Goal: Contribute content: Contribute content

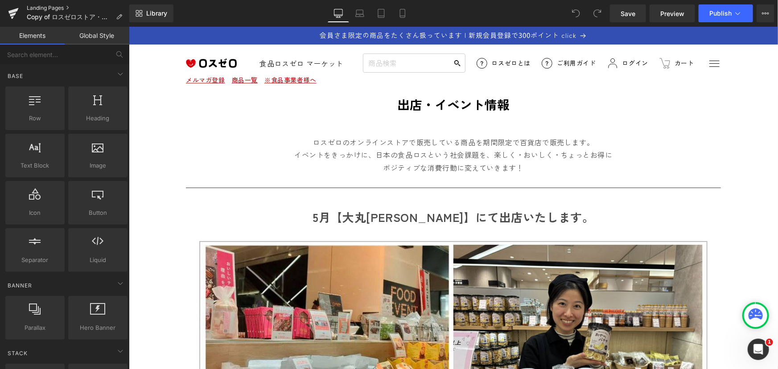
click at [44, 5] on link "Landing Pages" at bounding box center [78, 7] width 103 height 7
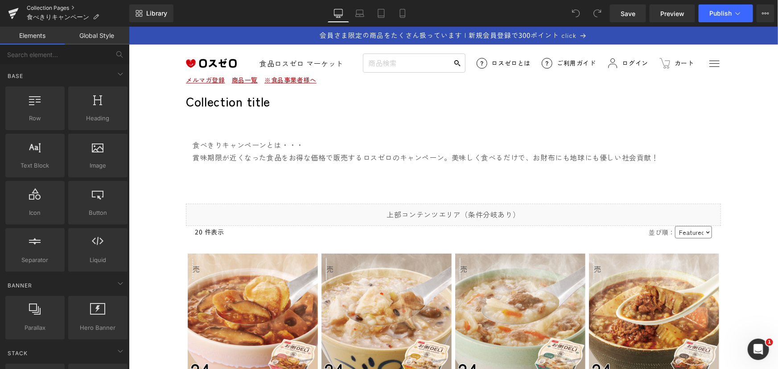
click at [29, 8] on link "Collection Pages" at bounding box center [78, 7] width 103 height 7
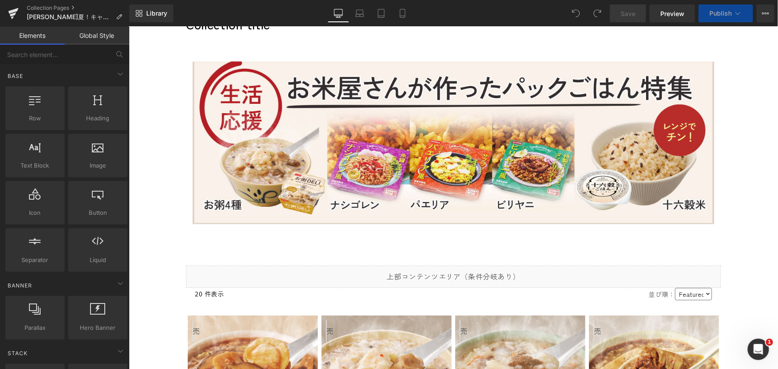
scroll to position [81, 0]
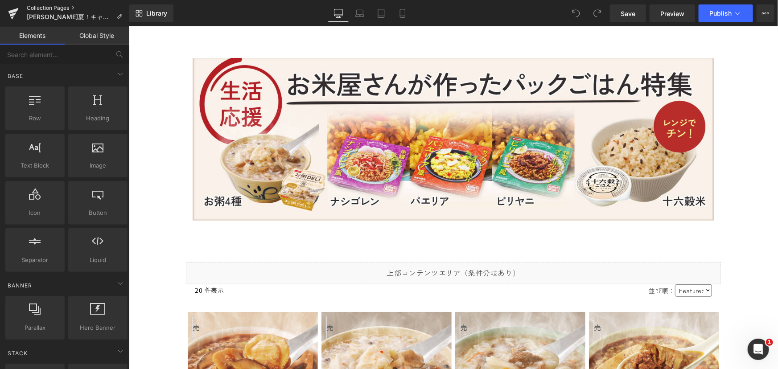
click at [37, 5] on link "Collection Pages" at bounding box center [78, 7] width 103 height 7
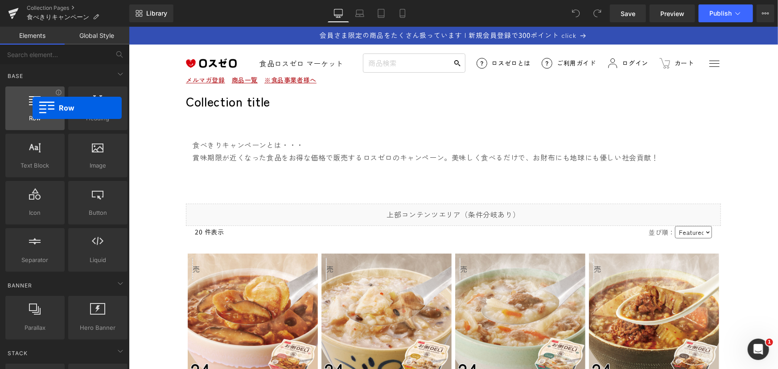
click at [33, 108] on div at bounding box center [35, 104] width 54 height 20
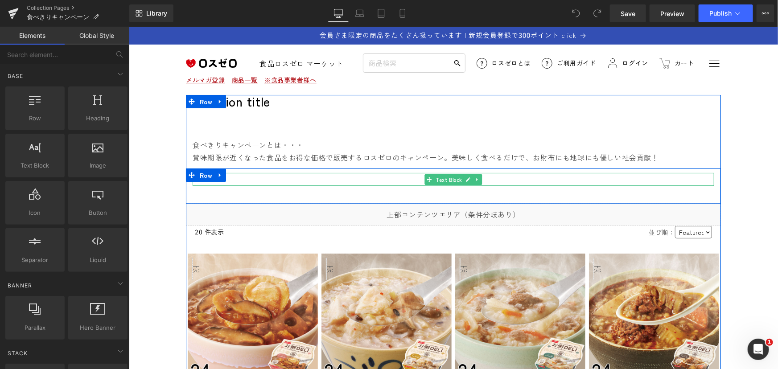
click at [282, 175] on p at bounding box center [453, 179] width 522 height 13
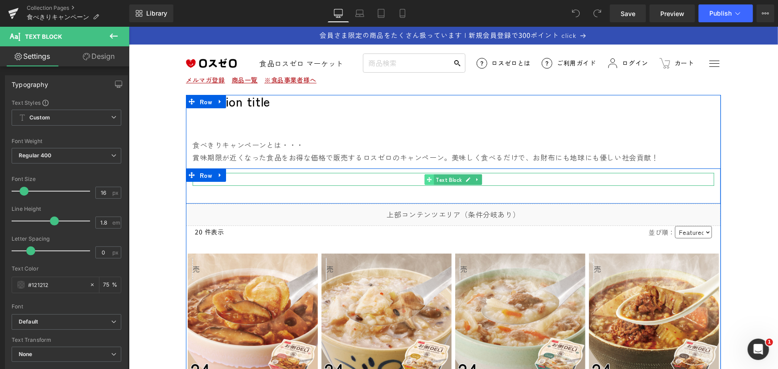
click at [426, 180] on icon at bounding box center [428, 179] width 5 height 5
click at [197, 174] on span "Row" at bounding box center [205, 175] width 17 height 13
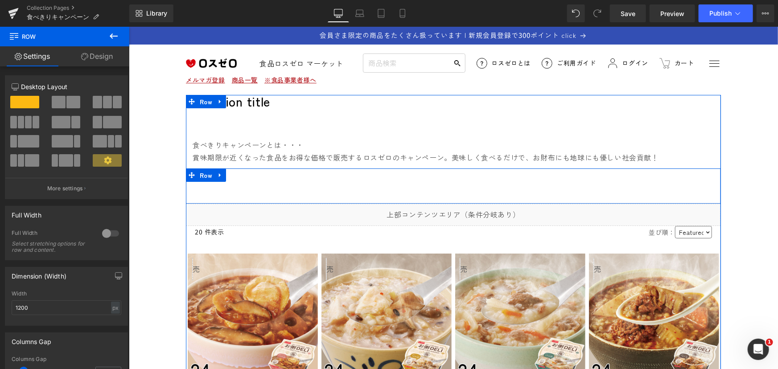
click at [216, 190] on div "Text Block" at bounding box center [453, 183] width 535 height 31
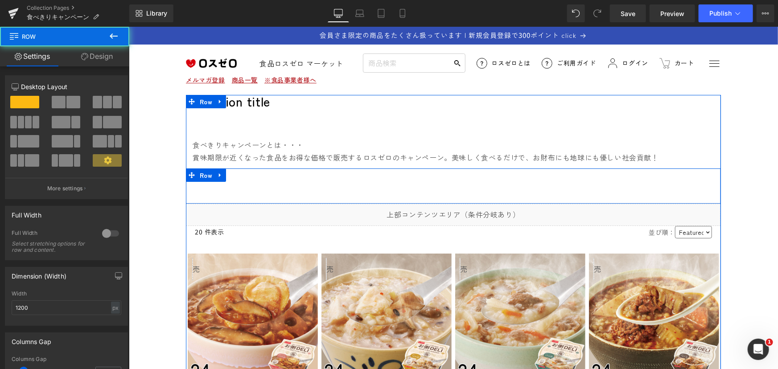
click at [206, 189] on div "Text Block" at bounding box center [453, 183] width 535 height 31
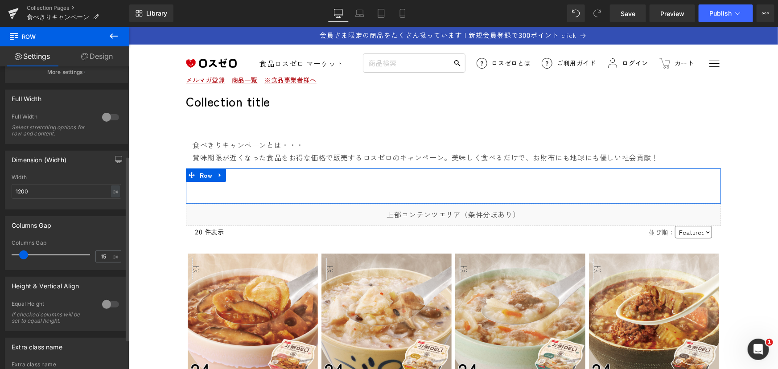
scroll to position [115, 0]
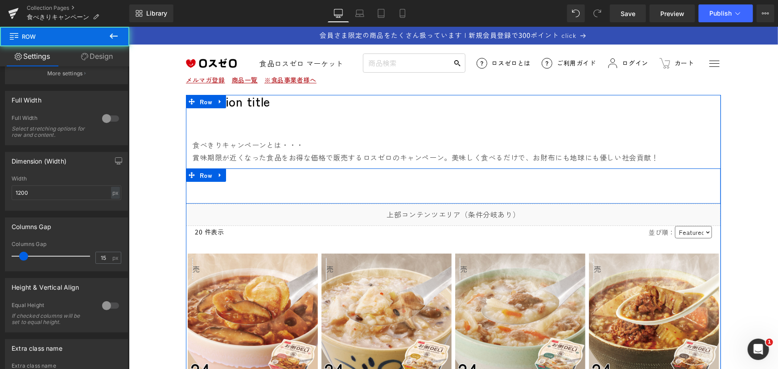
click at [229, 189] on div "Text Block" at bounding box center [453, 183] width 535 height 31
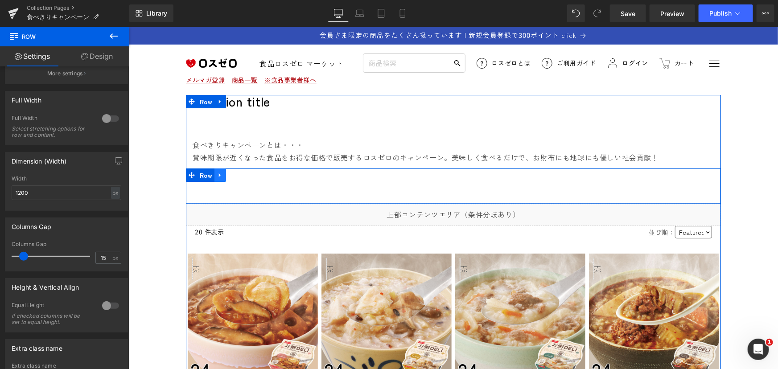
click at [219, 175] on icon at bounding box center [220, 175] width 2 height 4
click at [222, 193] on div "Text Block" at bounding box center [453, 183] width 535 height 31
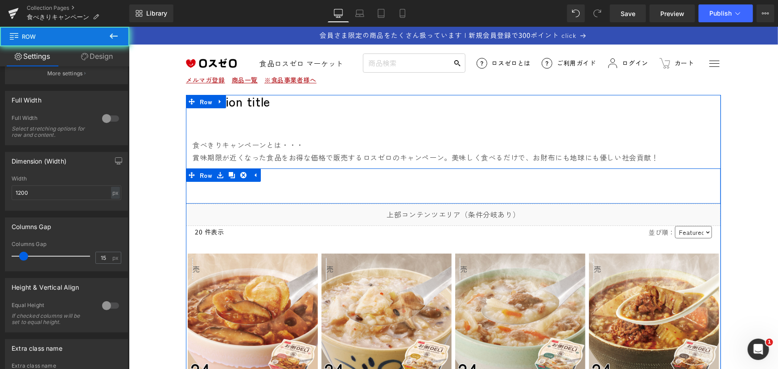
click at [193, 190] on div "Text Block" at bounding box center [453, 183] width 535 height 31
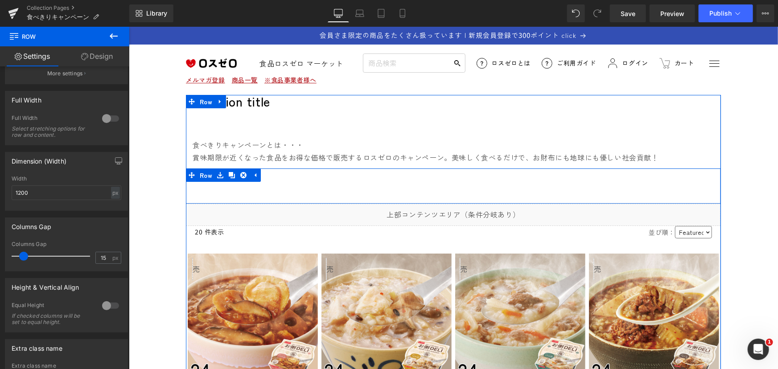
click at [341, 190] on div "Text Block" at bounding box center [453, 183] width 535 height 31
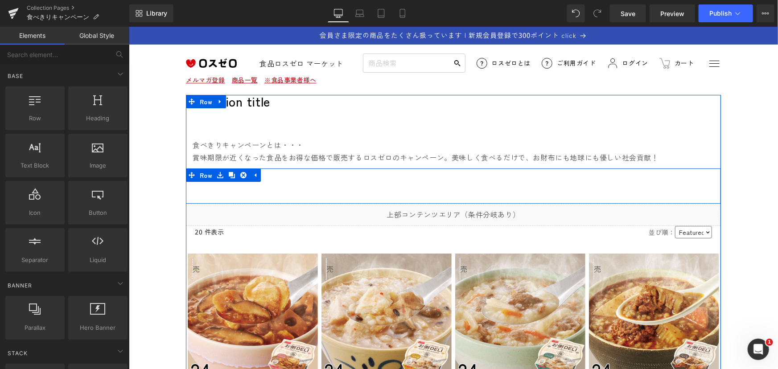
click at [223, 192] on div "Text Block" at bounding box center [453, 183] width 535 height 31
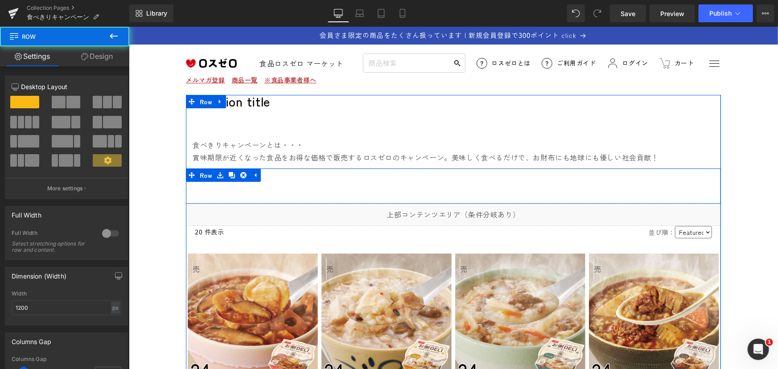
click at [207, 188] on div "Text Block" at bounding box center [453, 183] width 535 height 31
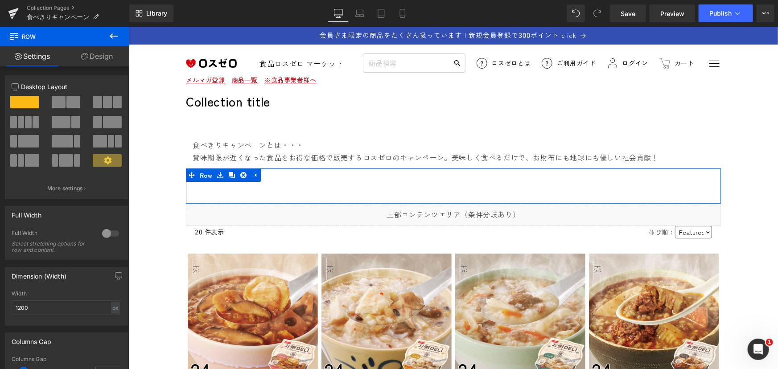
click at [37, 58] on link "Settings" at bounding box center [32, 56] width 65 height 20
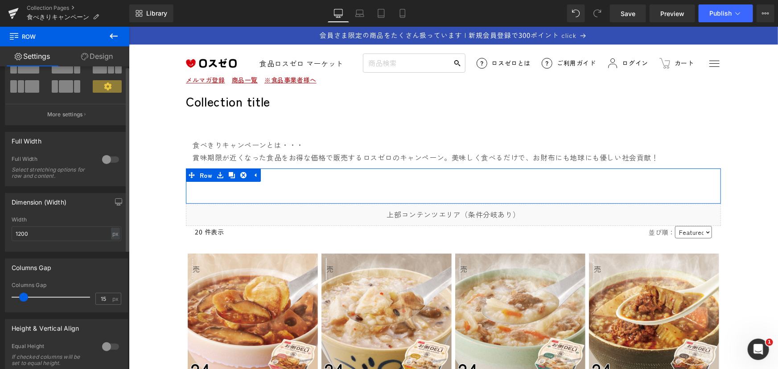
scroll to position [0, 0]
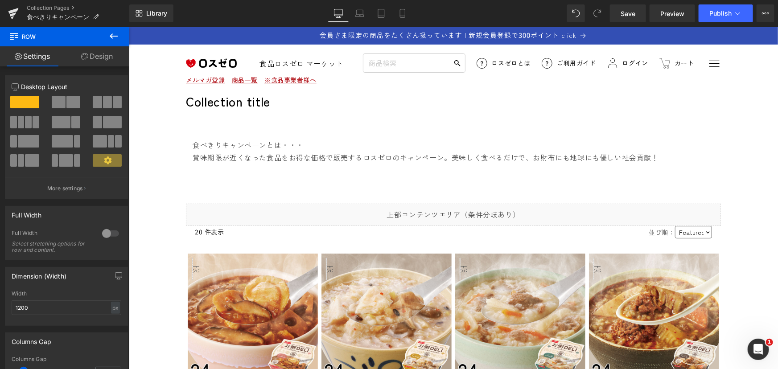
click at [113, 34] on icon at bounding box center [113, 36] width 11 height 11
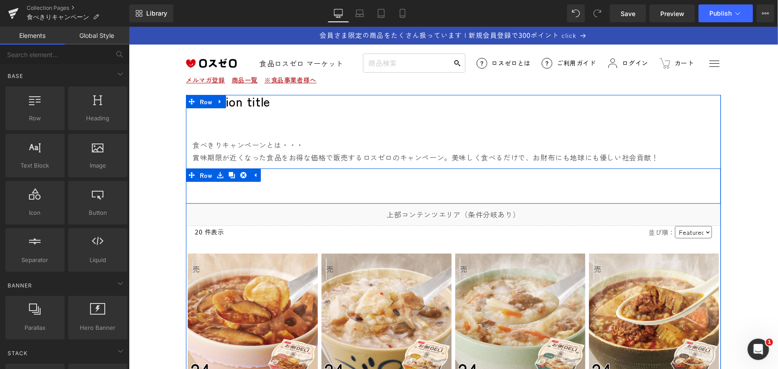
click at [206, 194] on div "Text Block" at bounding box center [453, 183] width 535 height 31
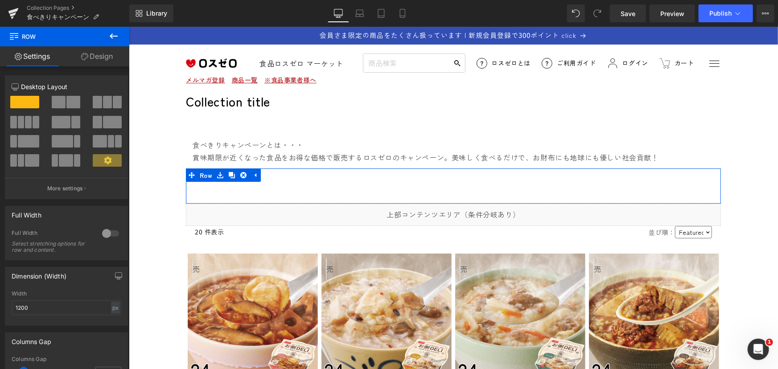
click at [31, 56] on link "Settings" at bounding box center [32, 56] width 65 height 20
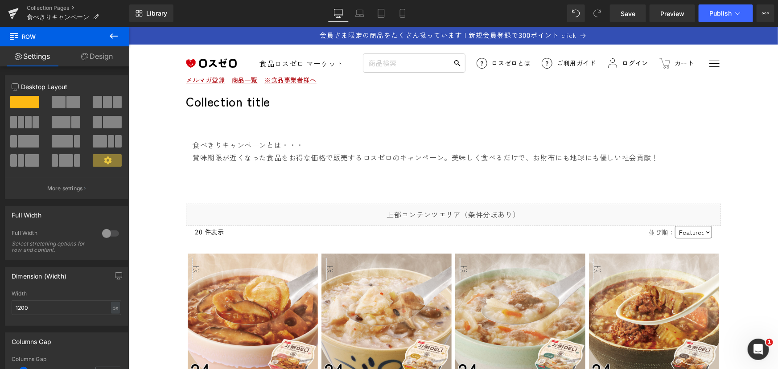
click at [27, 37] on span "Row" at bounding box center [53, 37] width 89 height 20
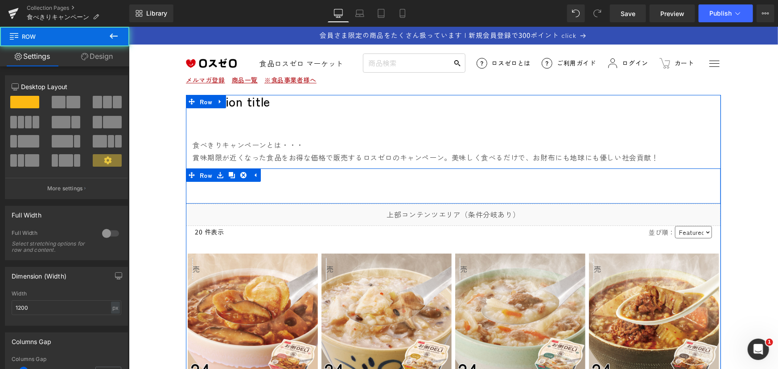
click at [206, 198] on div "Text Block" at bounding box center [453, 183] width 535 height 31
click at [283, 199] on div "Text Block Row" at bounding box center [453, 185] width 535 height 35
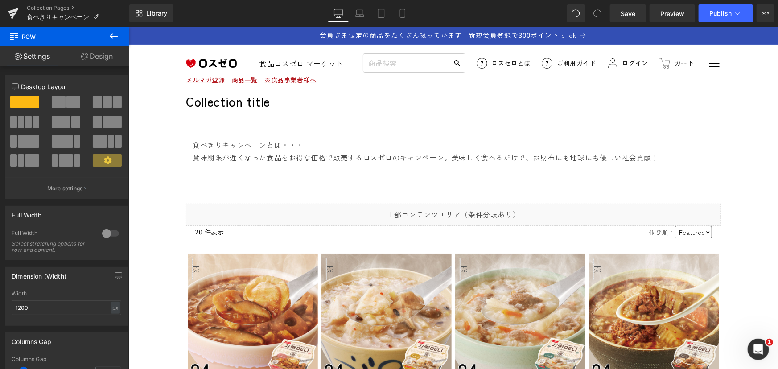
click at [110, 40] on icon at bounding box center [113, 36] width 11 height 11
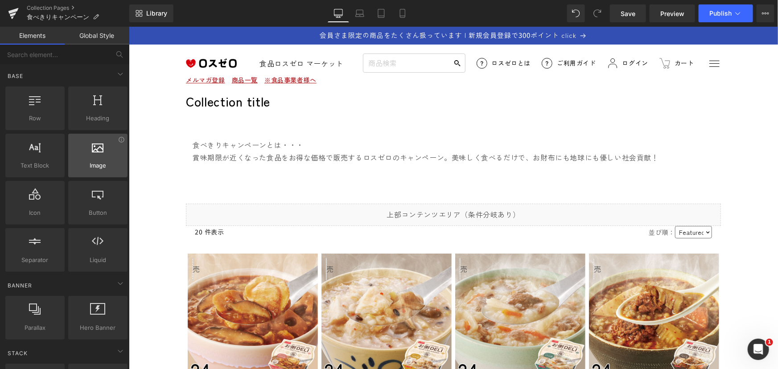
click at [94, 154] on div at bounding box center [98, 151] width 54 height 20
click at [100, 160] on div at bounding box center [98, 151] width 54 height 20
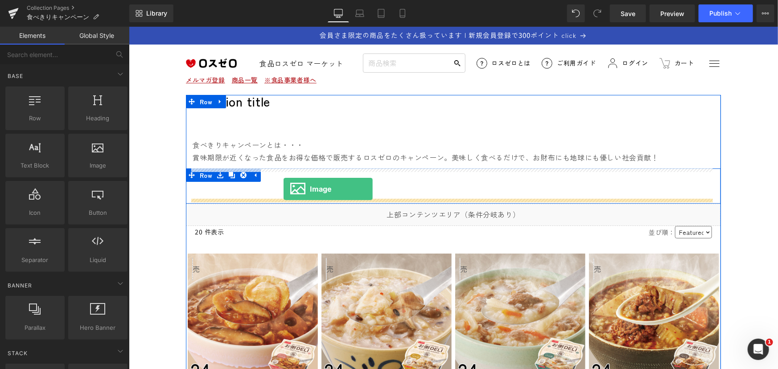
drag, startPoint x: 234, startPoint y: 182, endPoint x: 283, endPoint y: 189, distance: 50.0
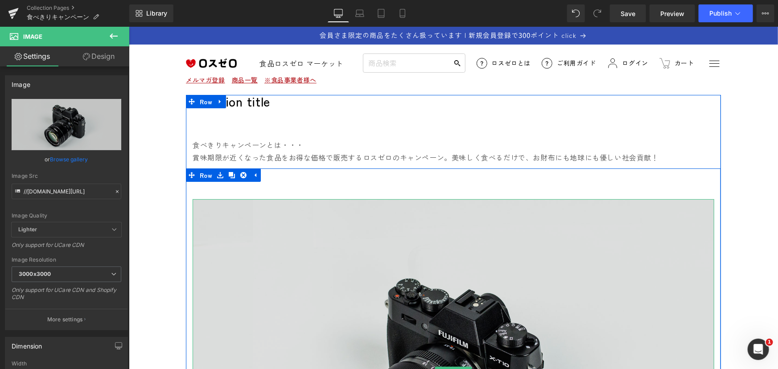
scroll to position [121, 0]
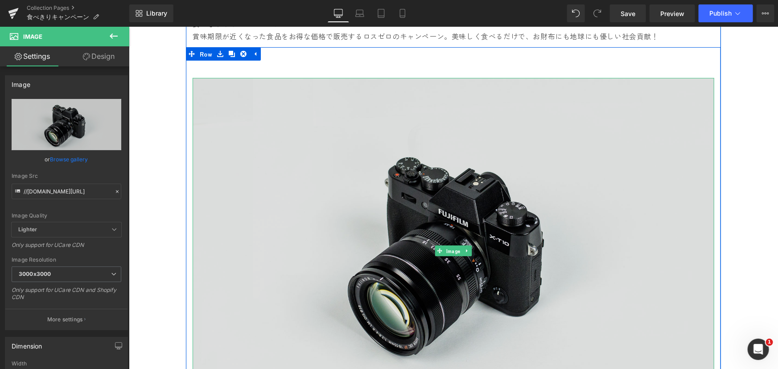
click at [293, 115] on img at bounding box center [453, 251] width 522 height 346
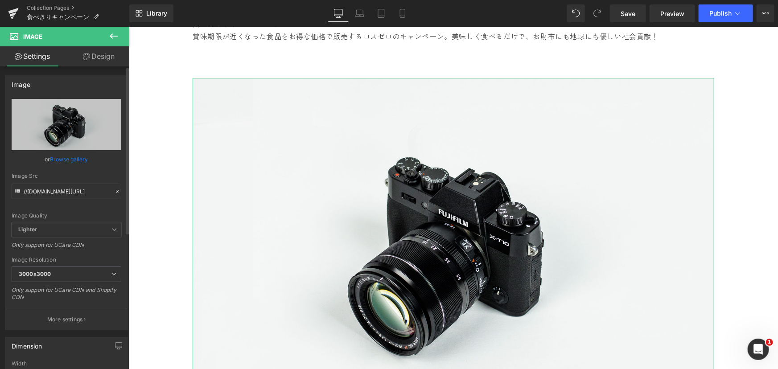
click at [114, 190] on icon at bounding box center [117, 192] width 6 height 6
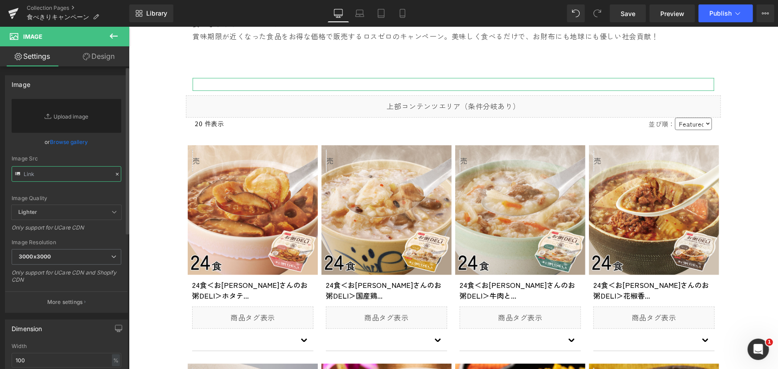
click at [40, 174] on input "text" at bounding box center [67, 174] width 110 height 16
paste input "[URL][DOMAIN_NAME]"
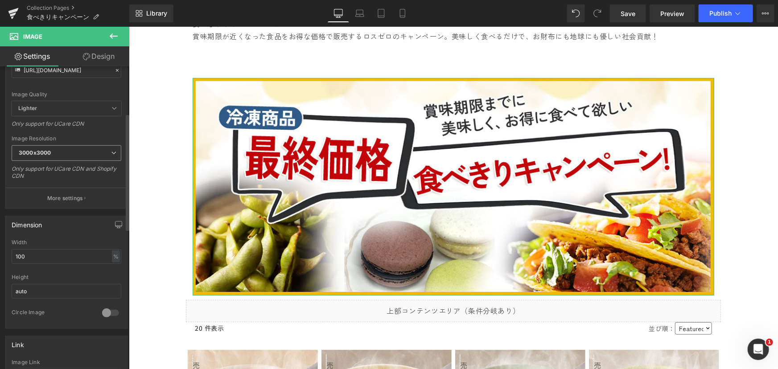
click at [72, 153] on span "3000x3000" at bounding box center [67, 153] width 110 height 16
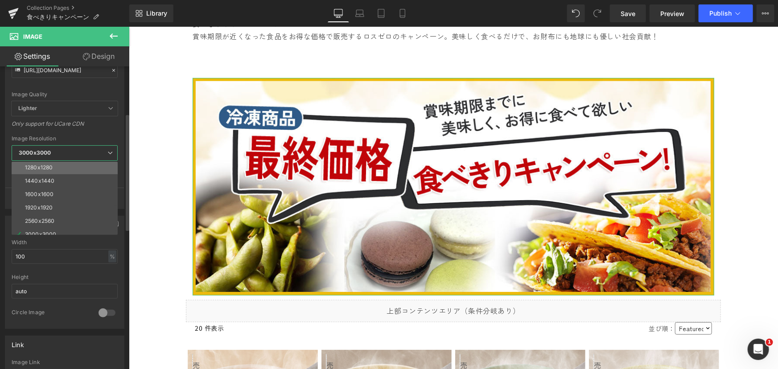
click at [71, 166] on li "1280x1280" at bounding box center [67, 167] width 110 height 13
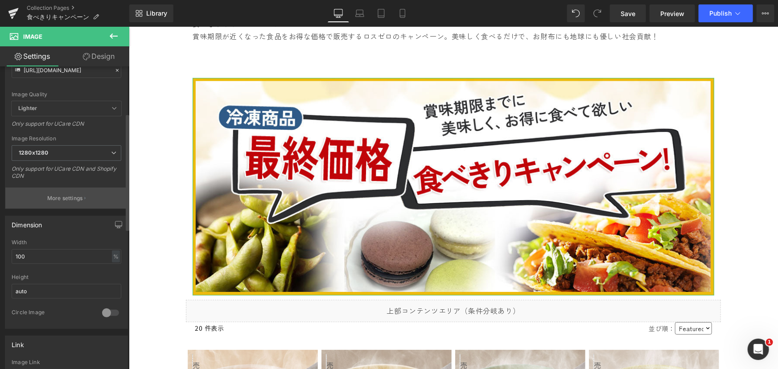
type input "[URL][DOMAIN_NAME]"
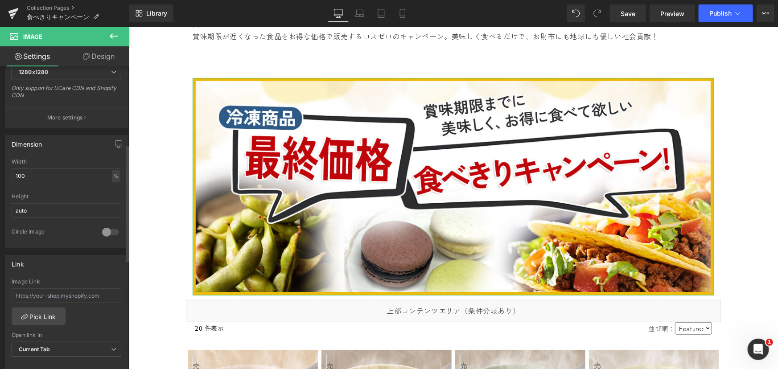
scroll to position [202, 0]
click at [43, 172] on input "100" at bounding box center [67, 175] width 110 height 15
click at [66, 193] on div "Height" at bounding box center [67, 196] width 110 height 6
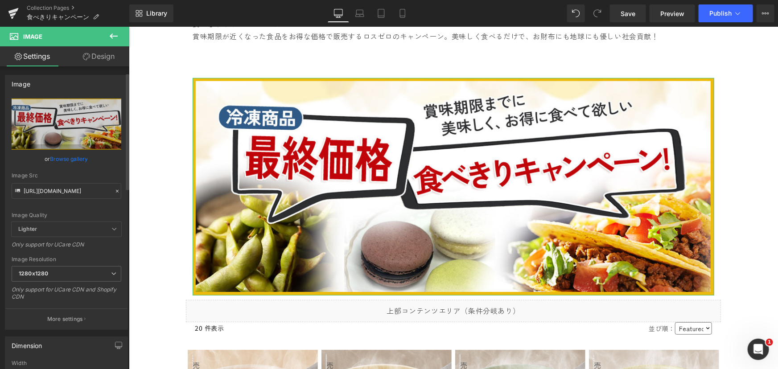
scroll to position [0, 0]
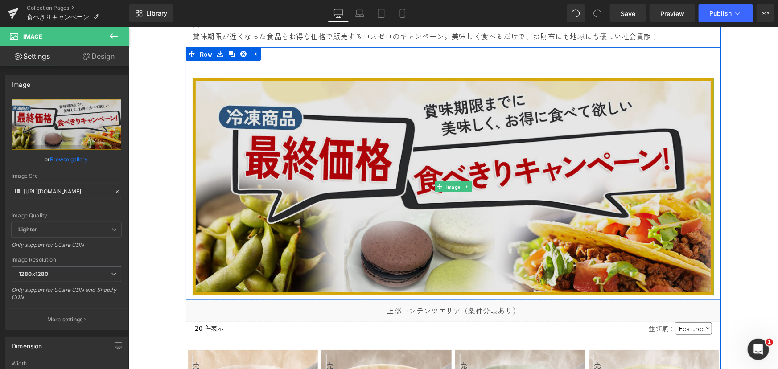
click at [312, 180] on img at bounding box center [453, 187] width 522 height 218
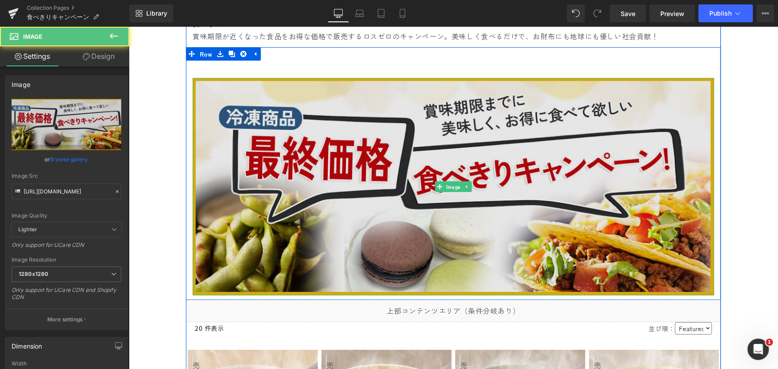
click at [223, 120] on img at bounding box center [453, 187] width 522 height 218
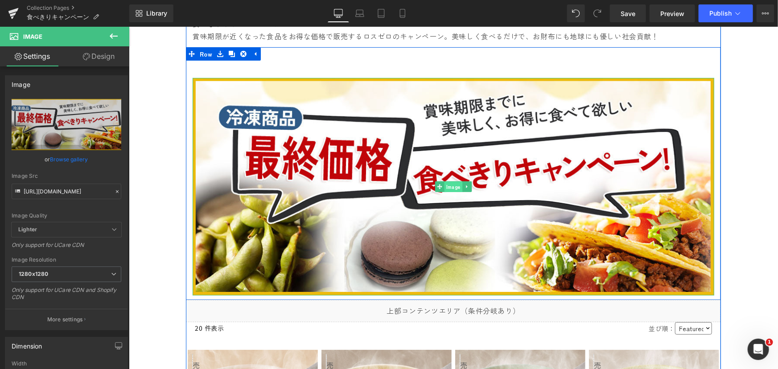
click at [450, 187] on span "Image" at bounding box center [453, 187] width 18 height 11
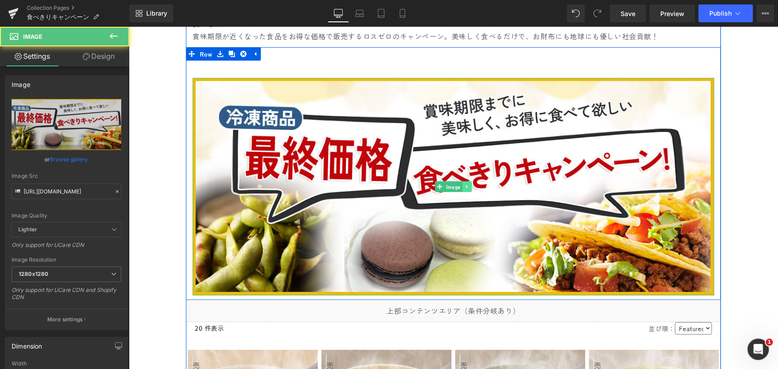
click at [466, 186] on icon at bounding box center [466, 186] width 1 height 3
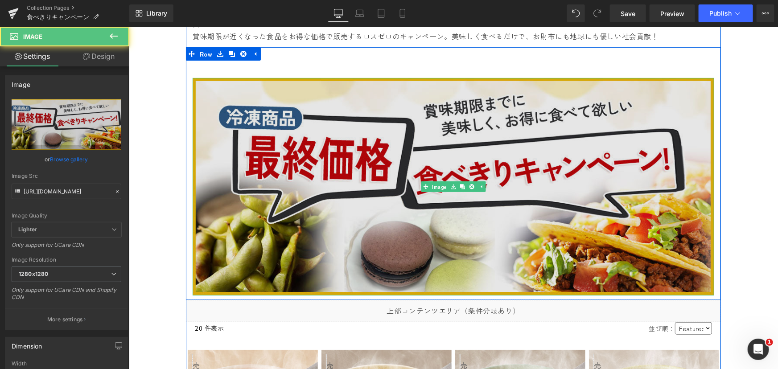
click at [500, 205] on img at bounding box center [453, 187] width 522 height 218
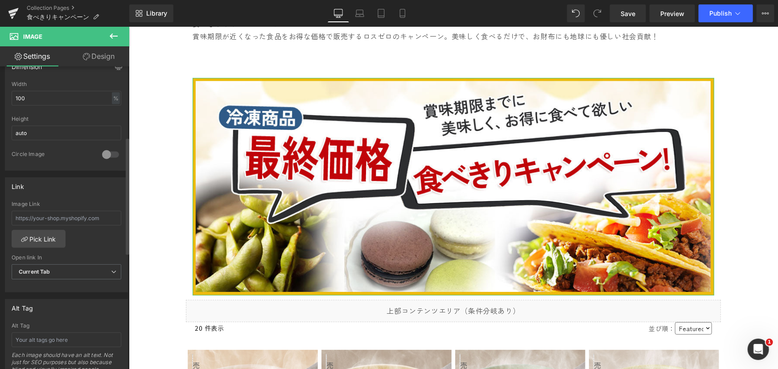
scroll to position [284, 0]
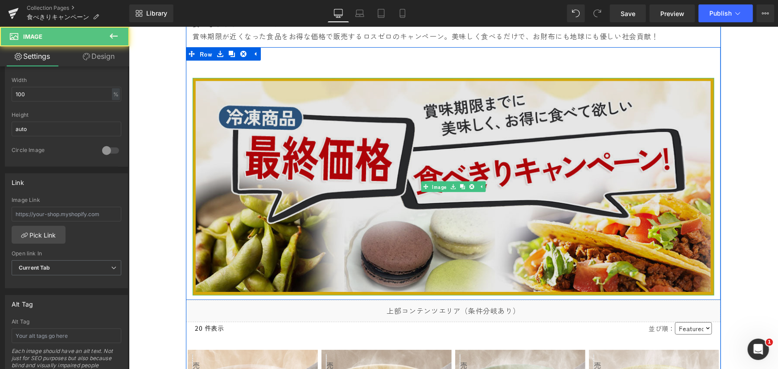
click at [304, 215] on img at bounding box center [453, 187] width 522 height 218
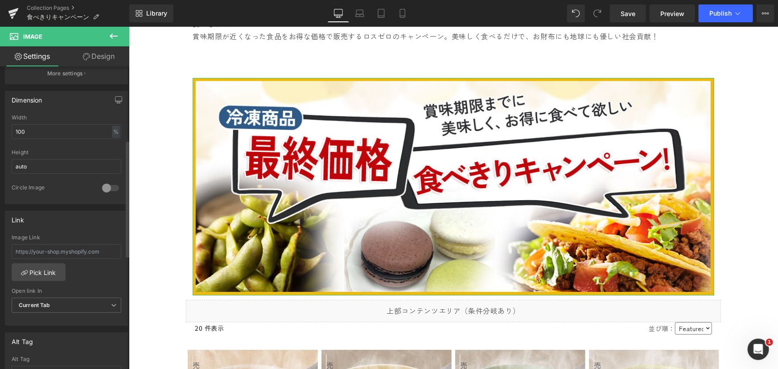
scroll to position [161, 0]
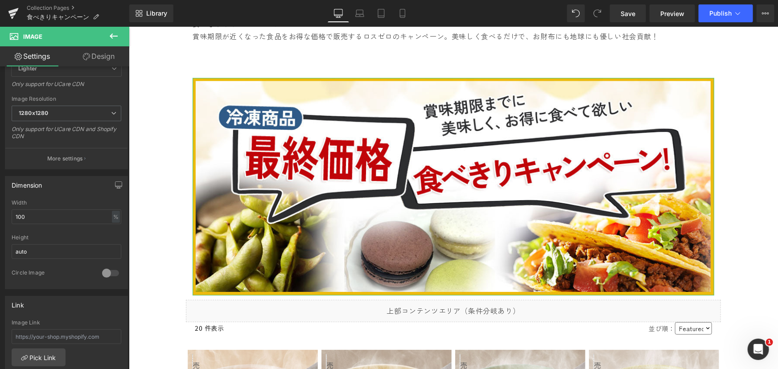
click at [104, 57] on link "Design" at bounding box center [98, 56] width 65 height 20
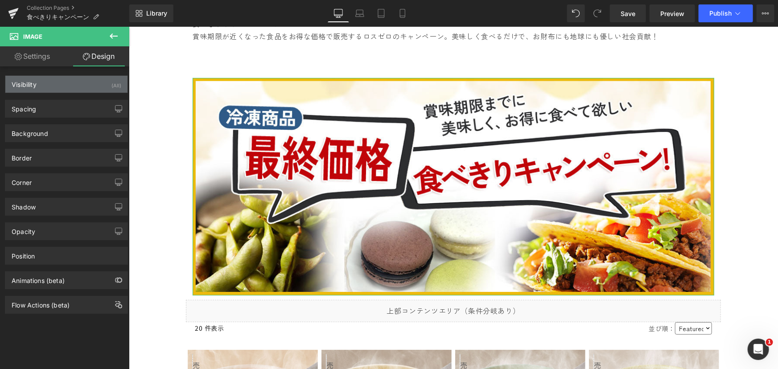
click at [70, 81] on div "Visibility (All)" at bounding box center [66, 84] width 122 height 17
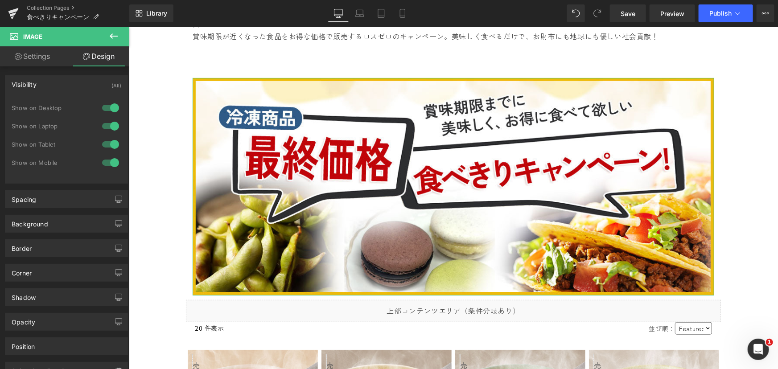
click at [70, 81] on div "Visibility (All)" at bounding box center [66, 84] width 122 height 17
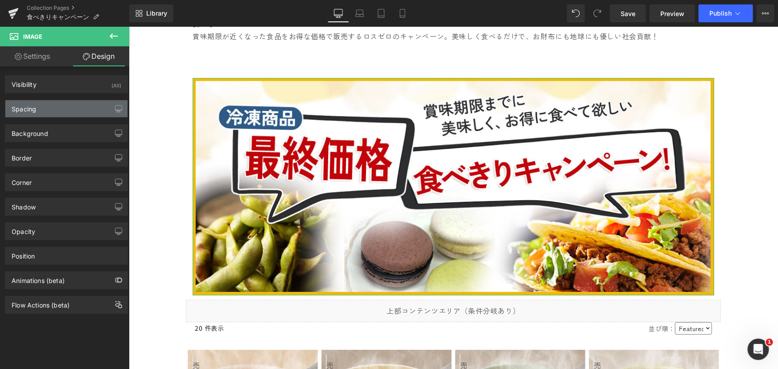
click at [54, 109] on div "Spacing" at bounding box center [66, 108] width 122 height 17
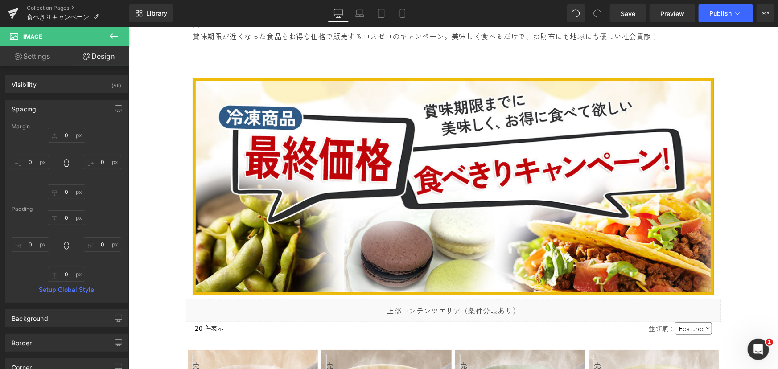
click at [54, 109] on div "Spacing" at bounding box center [66, 108] width 122 height 17
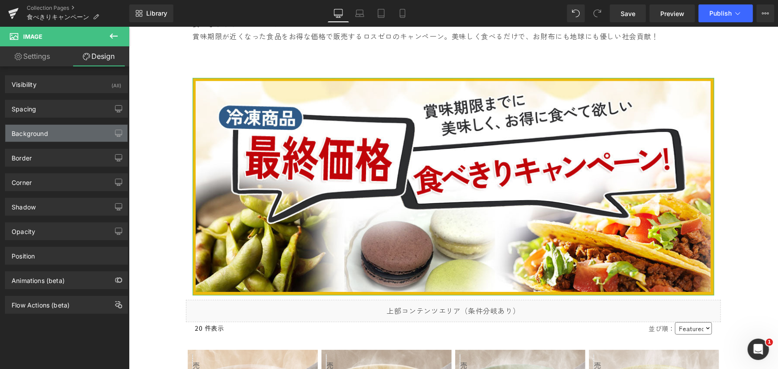
click at [53, 133] on div "Background" at bounding box center [66, 133] width 122 height 17
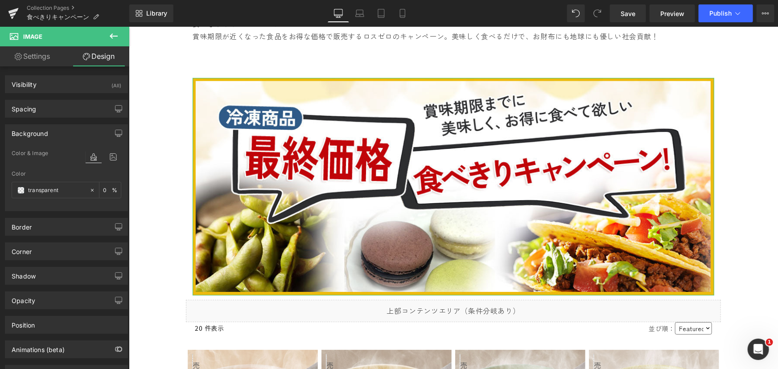
click at [53, 133] on div "Background" at bounding box center [66, 133] width 122 height 17
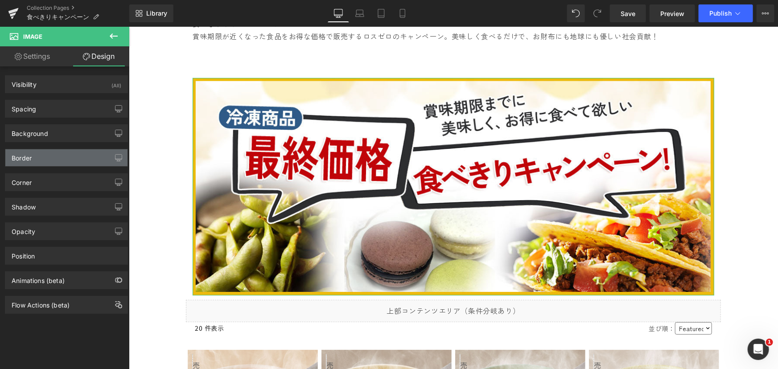
click at [51, 164] on div "Border" at bounding box center [66, 157] width 122 height 17
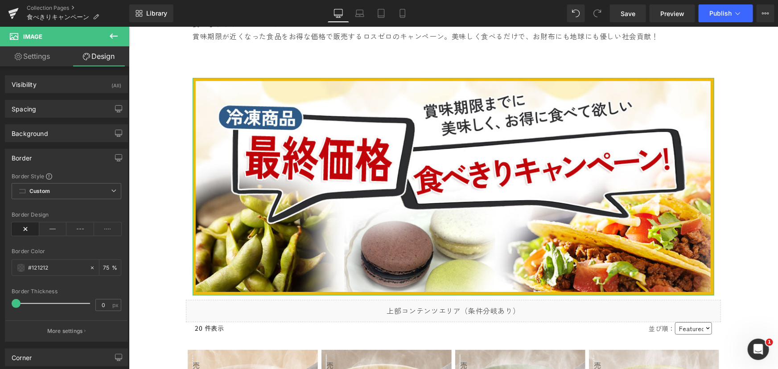
click at [51, 164] on div "Border" at bounding box center [66, 157] width 122 height 17
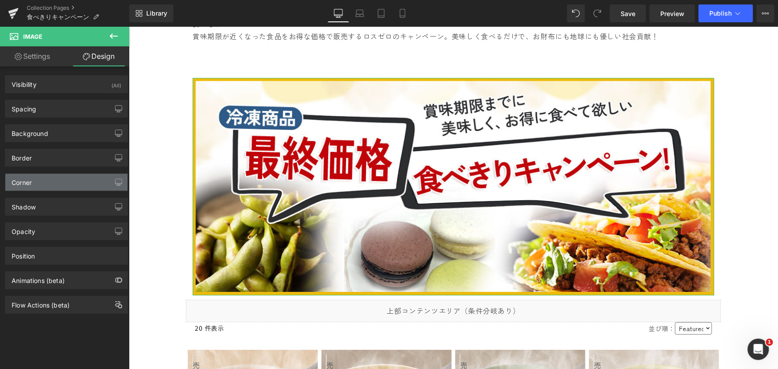
click at [49, 187] on div "Corner" at bounding box center [66, 182] width 122 height 17
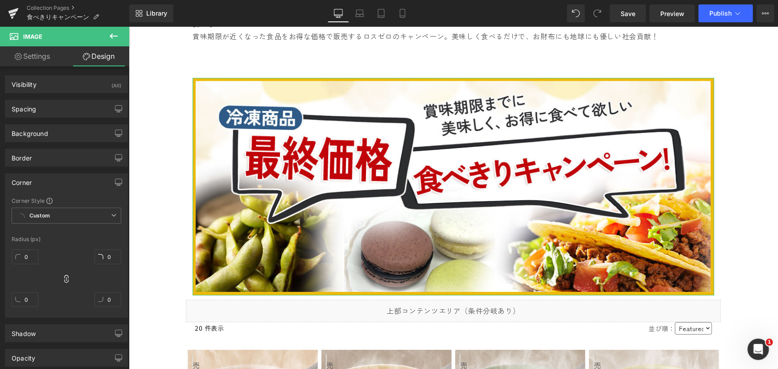
click at [49, 187] on div "Corner" at bounding box center [66, 182] width 122 height 17
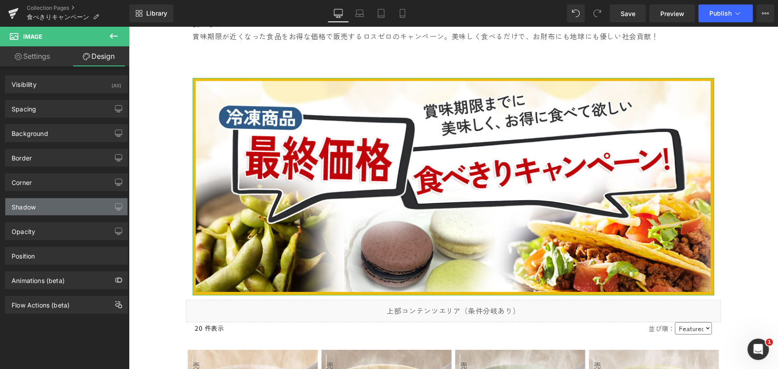
click at [46, 209] on div "Shadow" at bounding box center [66, 206] width 122 height 17
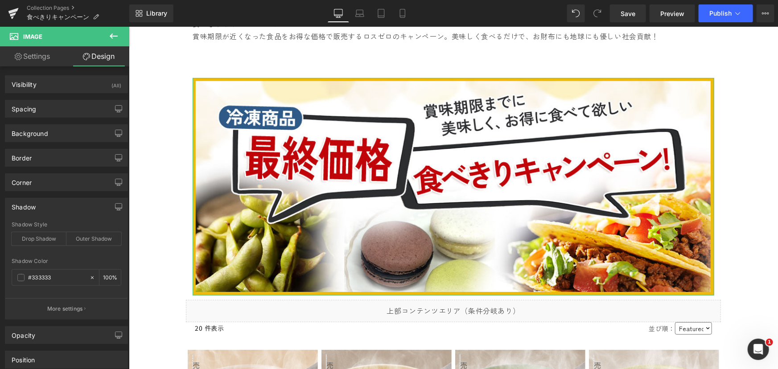
click at [46, 209] on div "Shadow" at bounding box center [66, 206] width 122 height 17
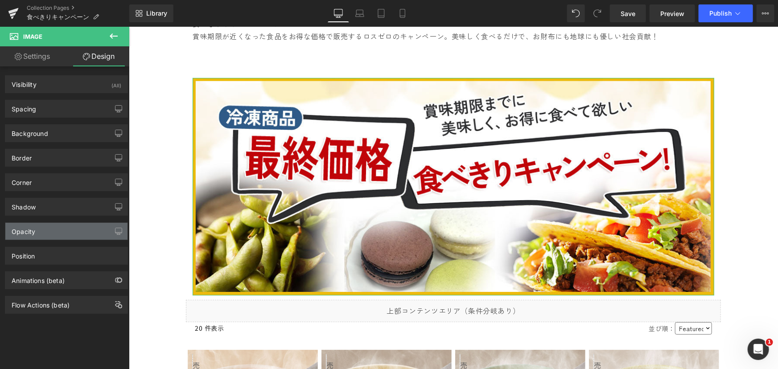
click at [45, 235] on div "Opacity" at bounding box center [66, 231] width 122 height 17
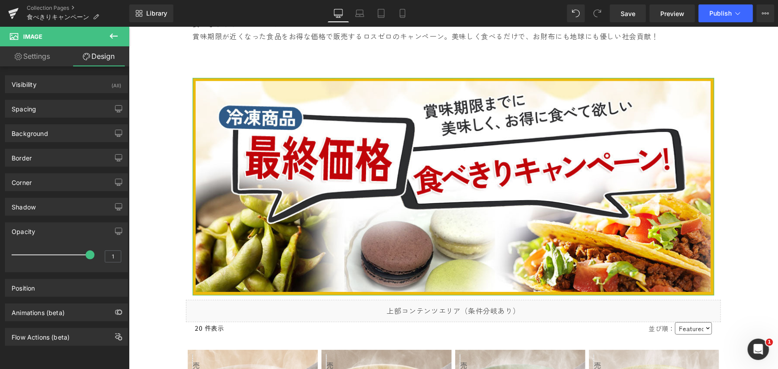
click at [45, 235] on div "Opacity" at bounding box center [66, 231] width 122 height 17
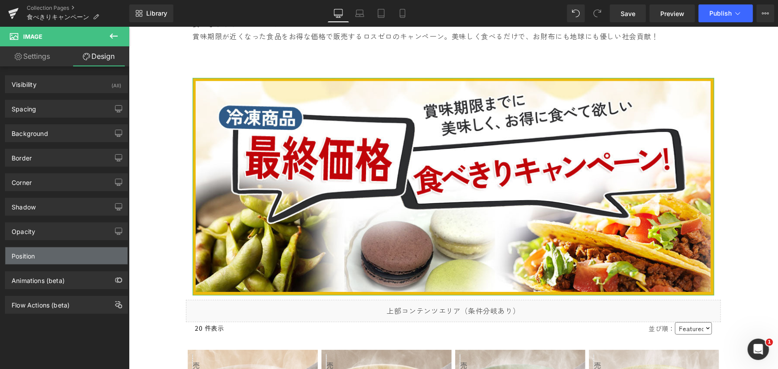
click at [45, 258] on div "Position" at bounding box center [66, 256] width 122 height 17
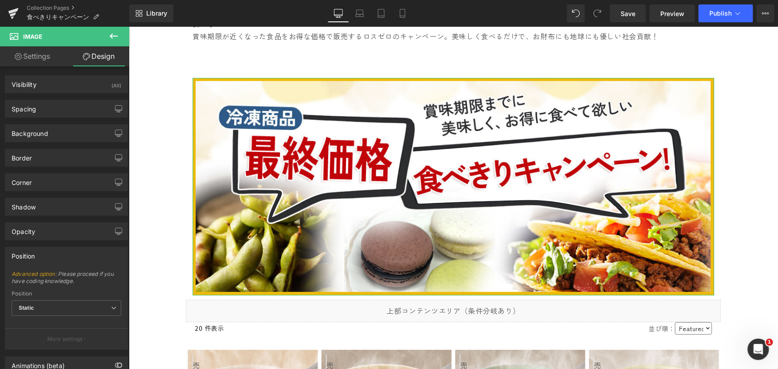
click at [45, 258] on div "Position" at bounding box center [66, 256] width 122 height 17
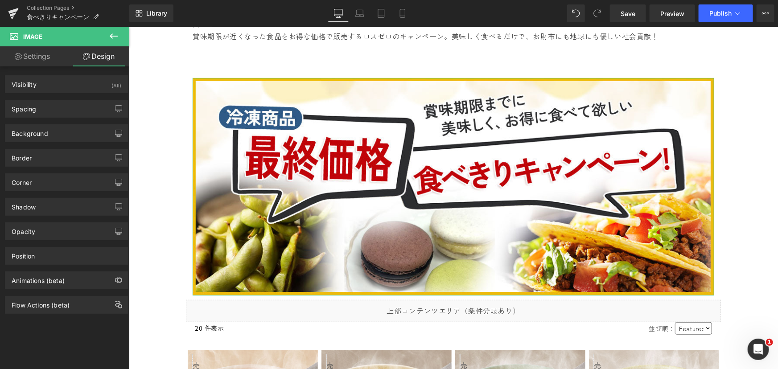
click at [29, 58] on link "Settings" at bounding box center [32, 56] width 65 height 20
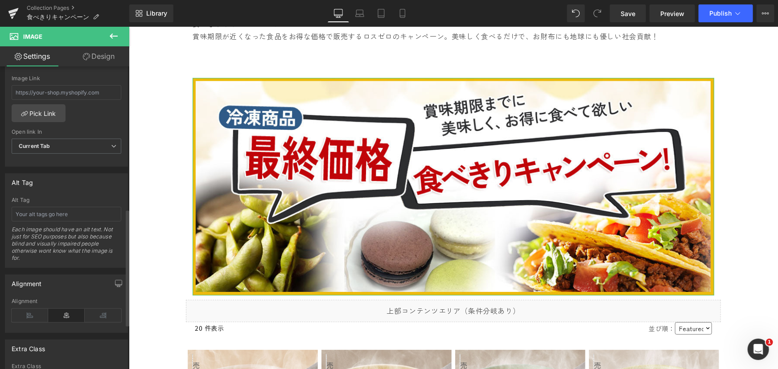
scroll to position [284, 0]
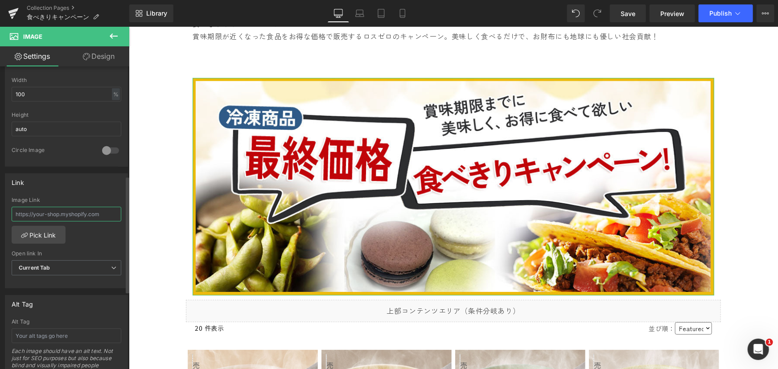
click at [113, 215] on input "text" at bounding box center [67, 214] width 110 height 15
drag, startPoint x: 113, startPoint y: 215, endPoint x: 3, endPoint y: 211, distance: 109.8
click at [3, 211] on div "Link Image Link Pick Link Current Tab New Tab Open link In Current Tab Current …" at bounding box center [66, 228] width 133 height 122
drag, startPoint x: 16, startPoint y: 212, endPoint x: 123, endPoint y: 215, distance: 107.5
click at [123, 215] on div "Image Link Pick Link Current Tab New Tab Open link In Current Tab Current Tab N…" at bounding box center [66, 242] width 122 height 91
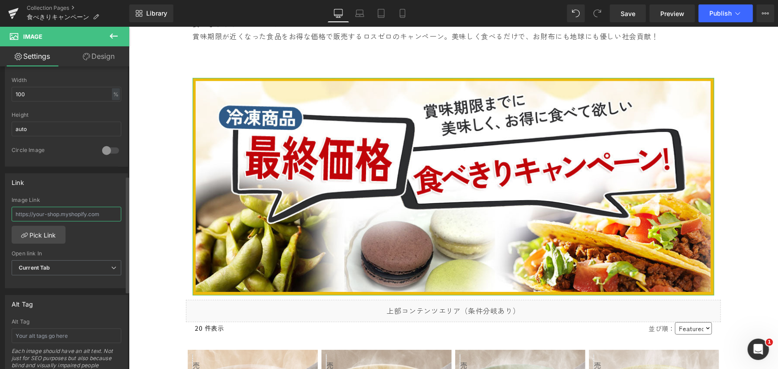
paste input "[URL][DOMAIN_NAME]"
type input "[URL][DOMAIN_NAME]"
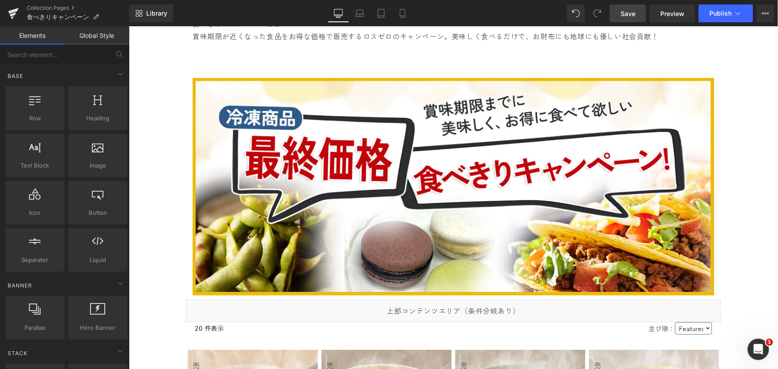
click at [625, 16] on span "Save" at bounding box center [628, 13] width 15 height 9
click at [719, 12] on span "Publish" at bounding box center [721, 13] width 22 height 7
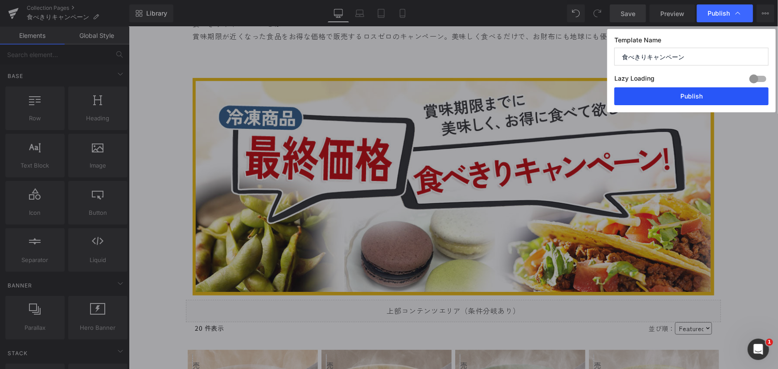
click at [689, 92] on button "Publish" at bounding box center [692, 96] width 154 height 18
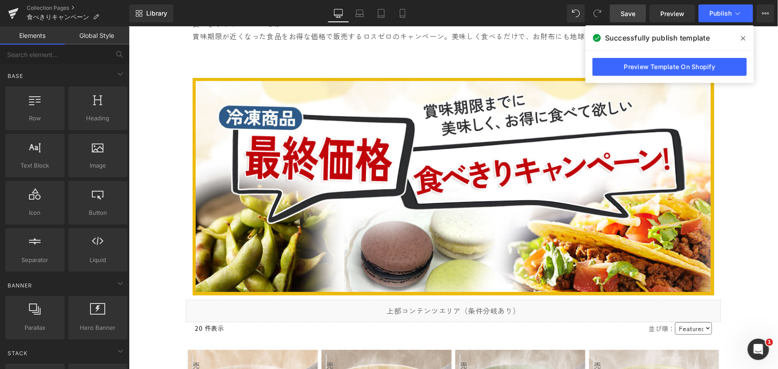
click at [747, 39] on span at bounding box center [743, 38] width 14 height 14
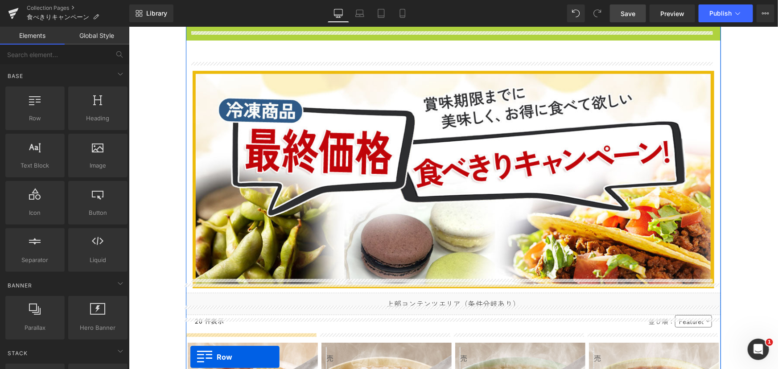
scroll to position [161, 0]
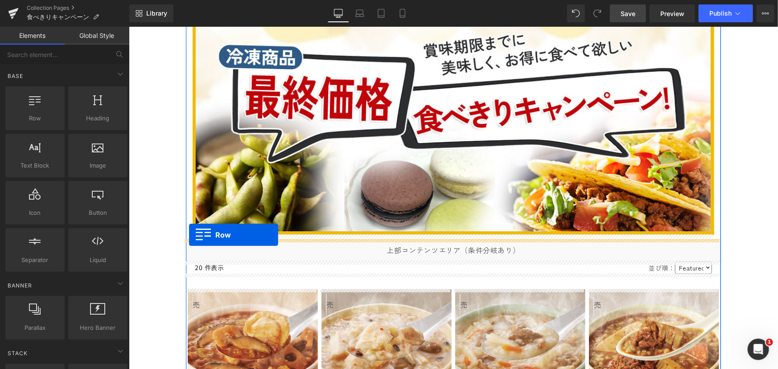
drag, startPoint x: 186, startPoint y: 132, endPoint x: 189, endPoint y: 235, distance: 103.0
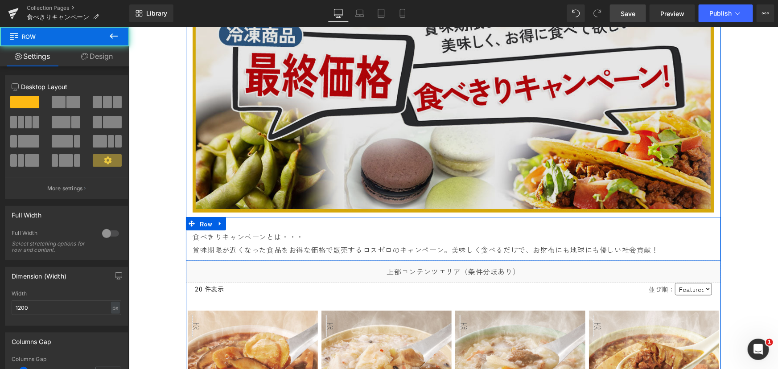
scroll to position [138, 0]
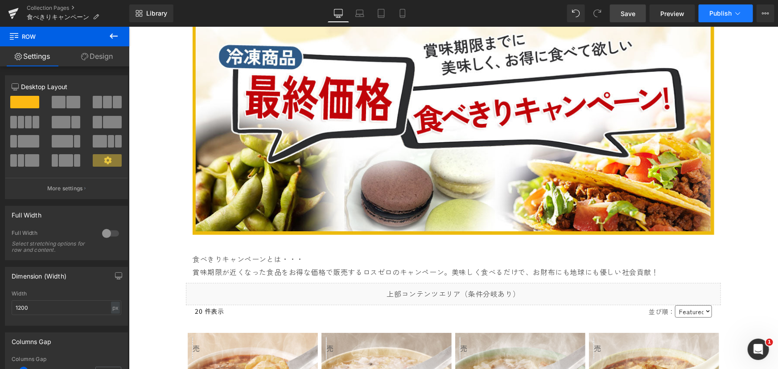
click at [719, 16] on span "Publish" at bounding box center [721, 13] width 22 height 7
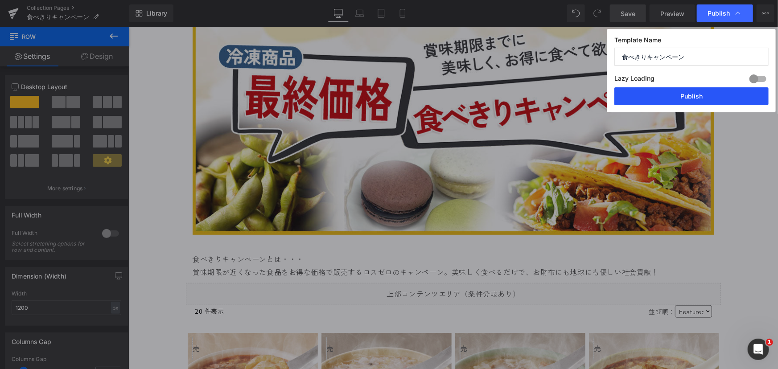
drag, startPoint x: 673, startPoint y: 98, endPoint x: 196, endPoint y: 125, distance: 477.5
click at [673, 98] on button "Publish" at bounding box center [692, 96] width 154 height 18
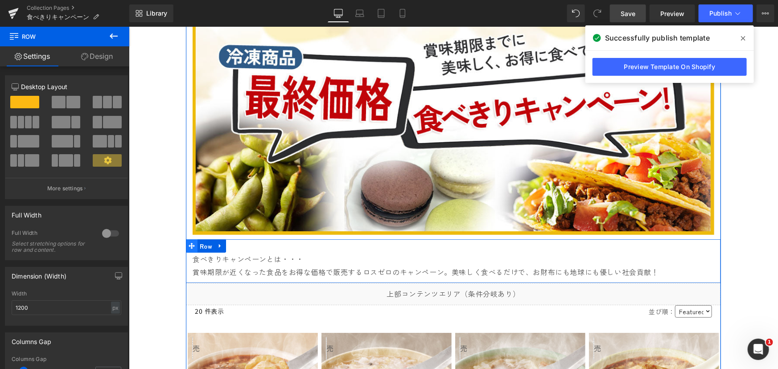
click at [188, 245] on icon at bounding box center [191, 246] width 6 height 6
click at [428, 265] on icon at bounding box center [428, 265] width 5 height 5
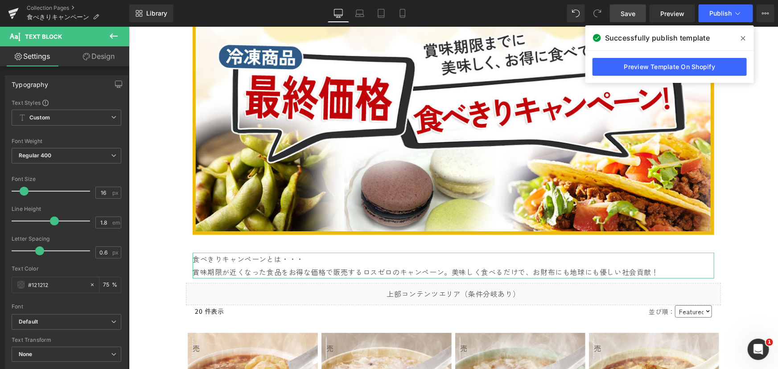
click at [98, 54] on link "Design" at bounding box center [98, 56] width 65 height 20
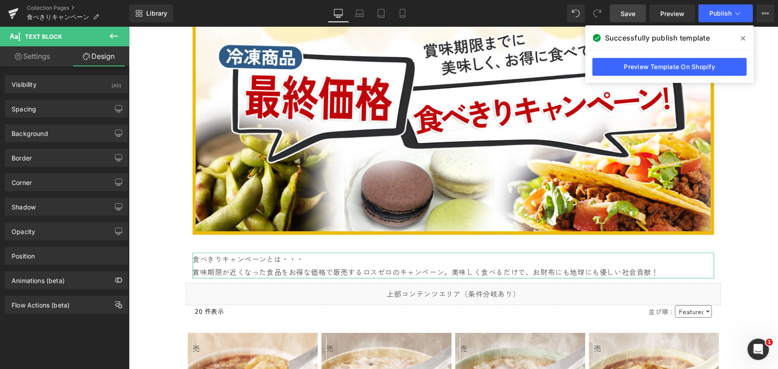
type input "0"
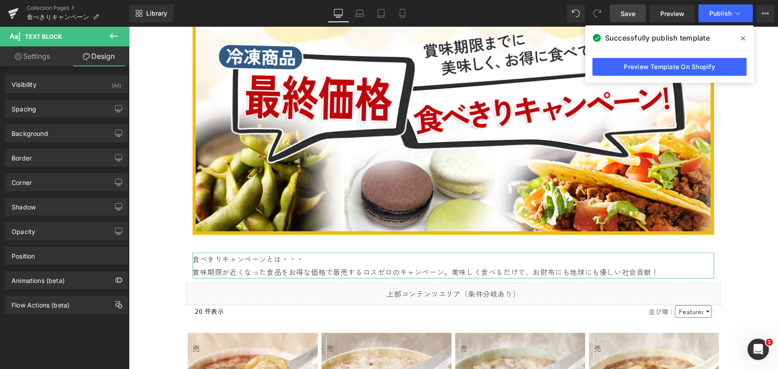
type input "0"
click at [58, 112] on div "Spacing" at bounding box center [66, 108] width 122 height 17
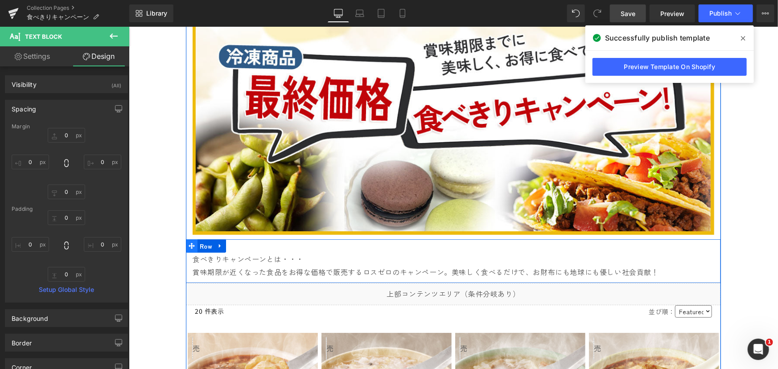
click at [190, 244] on icon at bounding box center [191, 245] width 6 height 7
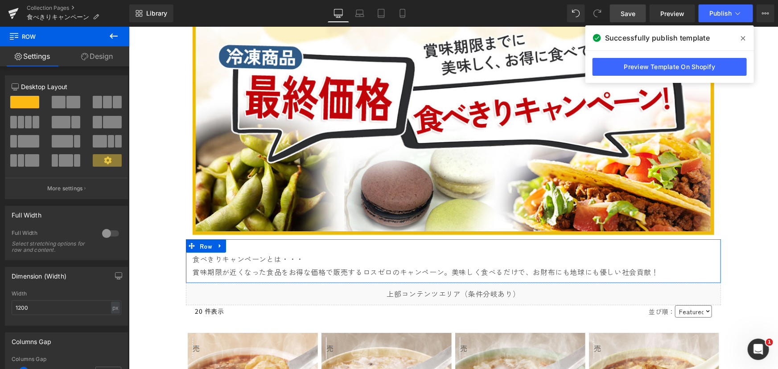
click at [99, 57] on link "Design" at bounding box center [97, 56] width 65 height 20
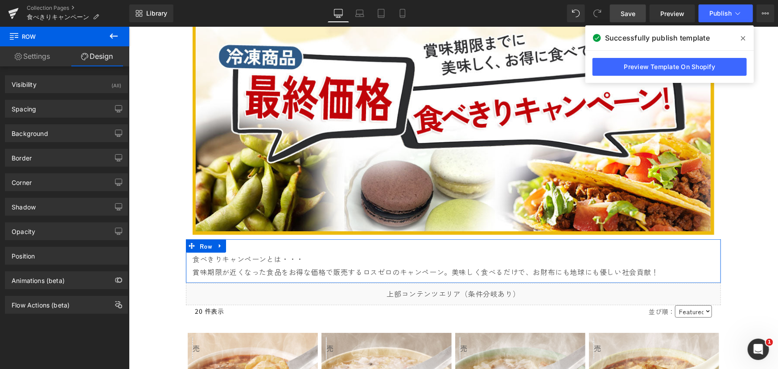
type input "0"
type input "30"
type input "0"
type input "10"
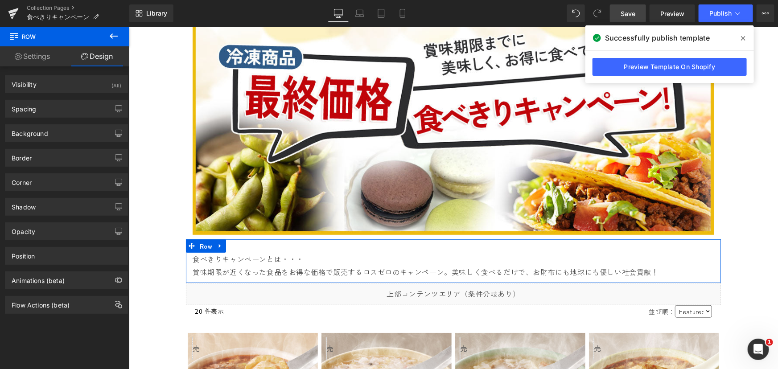
type input "0"
click at [47, 110] on div "Spacing" at bounding box center [66, 108] width 122 height 17
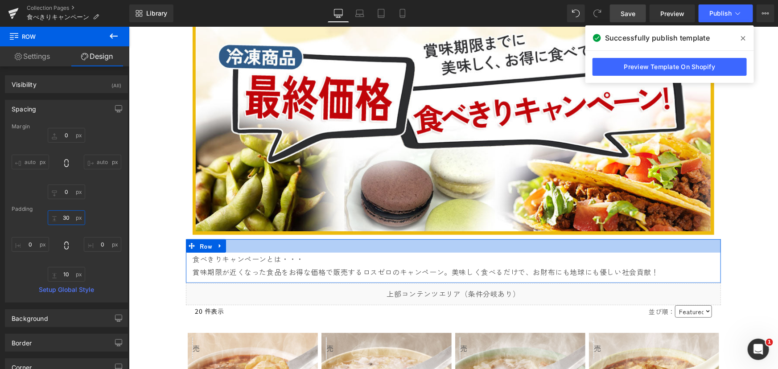
click at [66, 216] on input "30" at bounding box center [66, 217] width 37 height 15
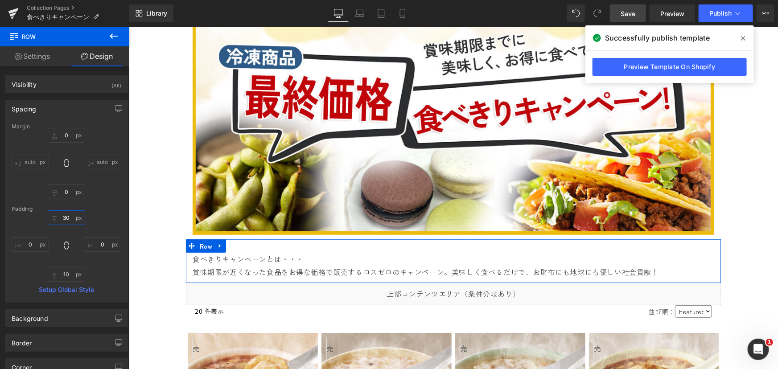
click at [66, 216] on input "30" at bounding box center [66, 217] width 37 height 15
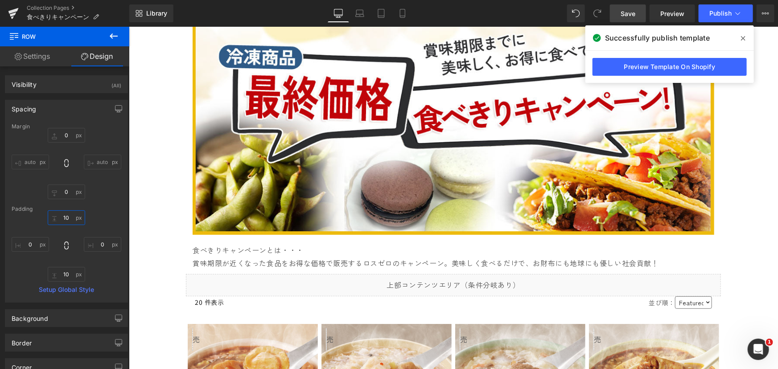
type input "10"
drag, startPoint x: 627, startPoint y: 13, endPoint x: 215, endPoint y: 225, distance: 462.5
click at [627, 13] on span "Save" at bounding box center [628, 13] width 15 height 9
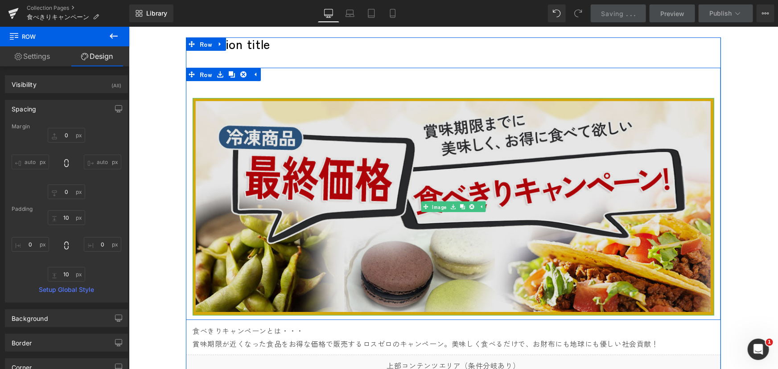
scroll to position [57, 0]
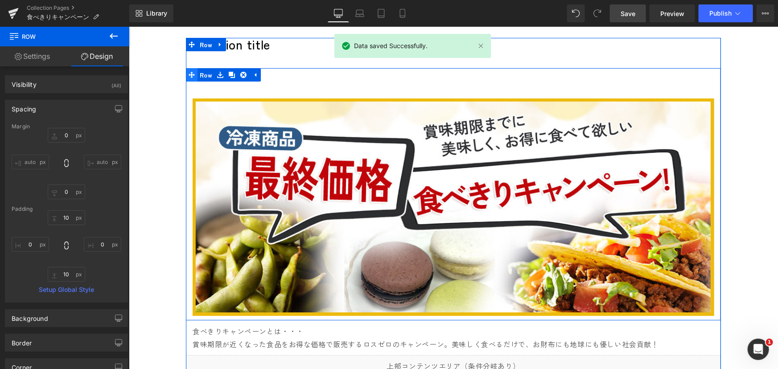
click at [189, 73] on icon at bounding box center [191, 74] width 6 height 7
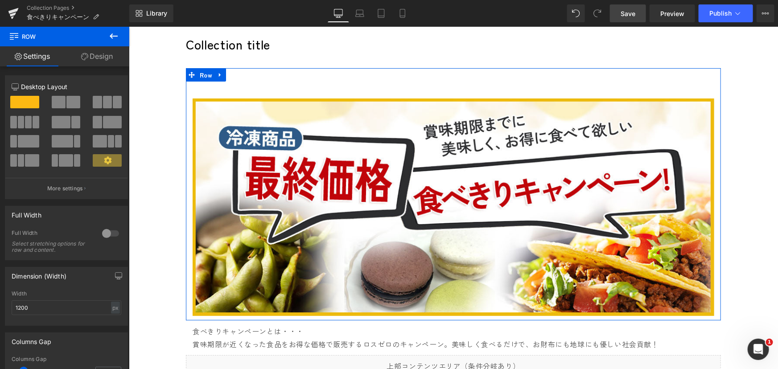
click at [104, 58] on link "Design" at bounding box center [97, 56] width 65 height 20
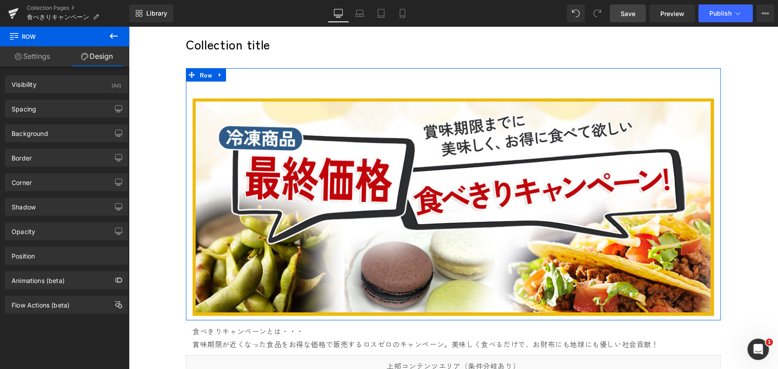
type input "0"
type input "10"
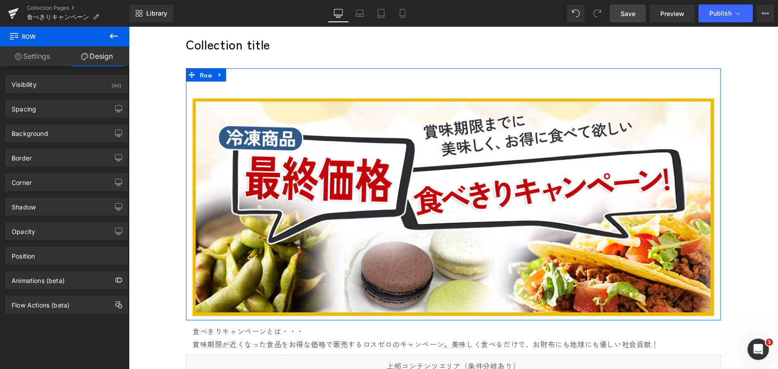
type input "0"
click at [47, 110] on div "Spacing" at bounding box center [66, 108] width 122 height 17
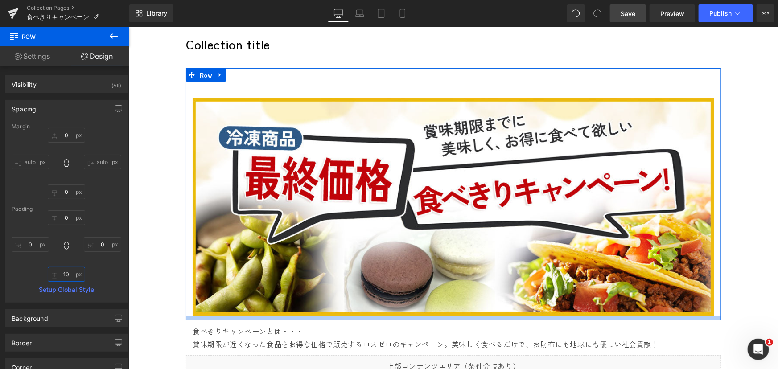
click at [63, 275] on input "10" at bounding box center [66, 274] width 37 height 15
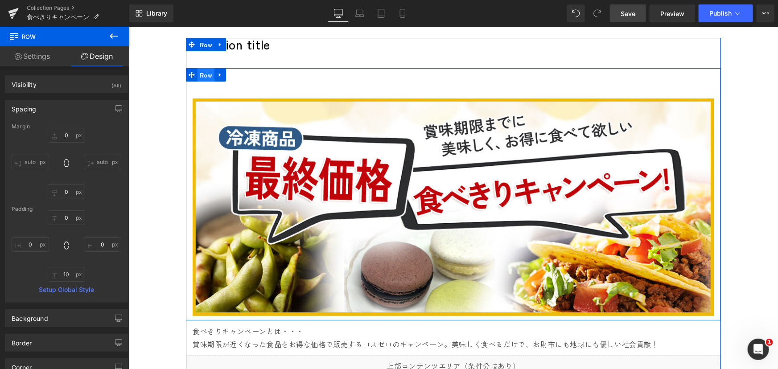
click at [202, 74] on span "Row" at bounding box center [205, 74] width 17 height 13
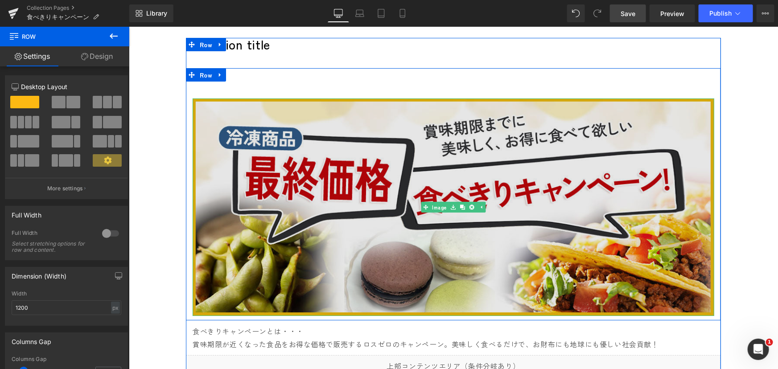
click at [421, 206] on div "Image" at bounding box center [453, 207] width 522 height 218
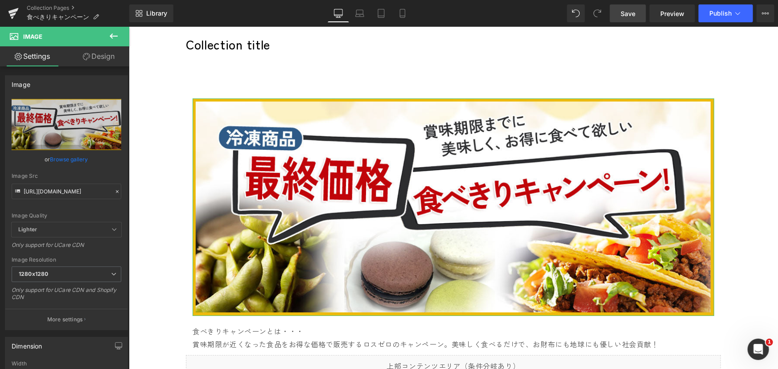
click at [101, 57] on link "Design" at bounding box center [98, 56] width 65 height 20
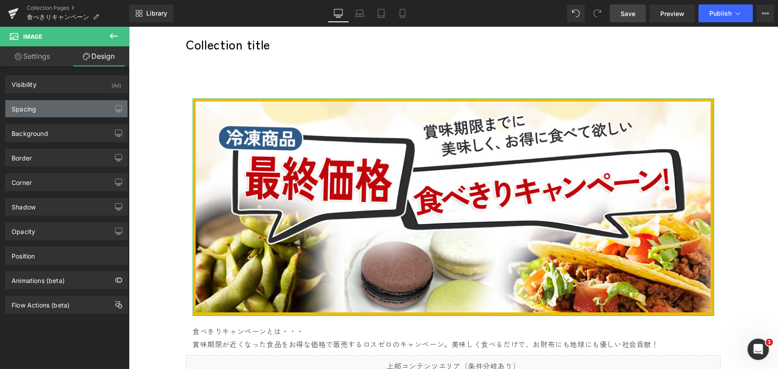
type input "0"
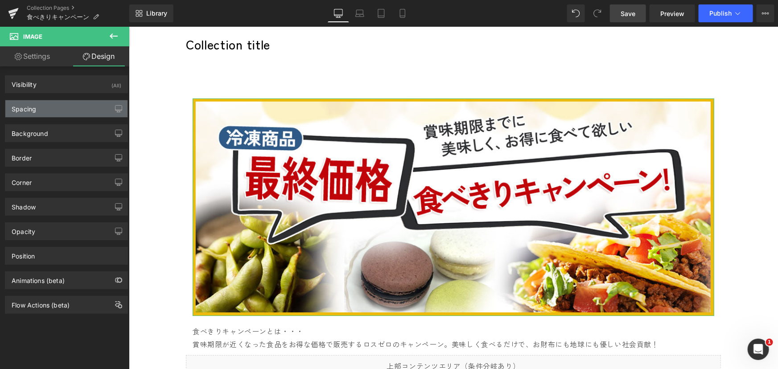
type input "0"
click at [49, 108] on div "Spacing" at bounding box center [66, 108] width 122 height 17
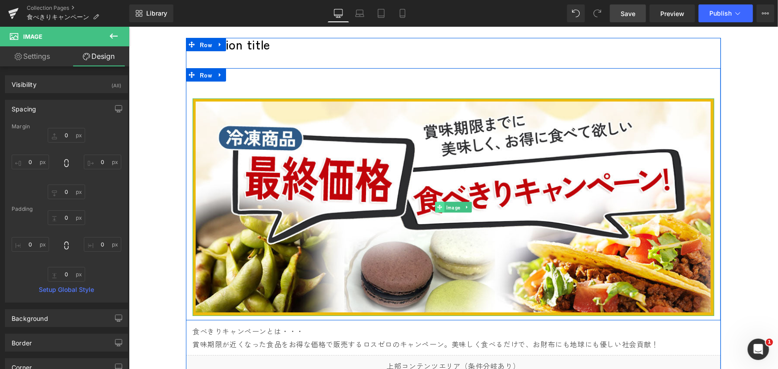
click at [439, 210] on span at bounding box center [439, 207] width 9 height 11
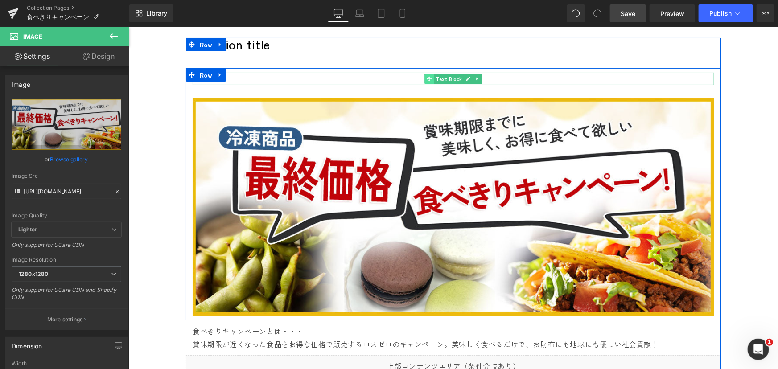
click at [426, 78] on icon at bounding box center [428, 78] width 5 height 5
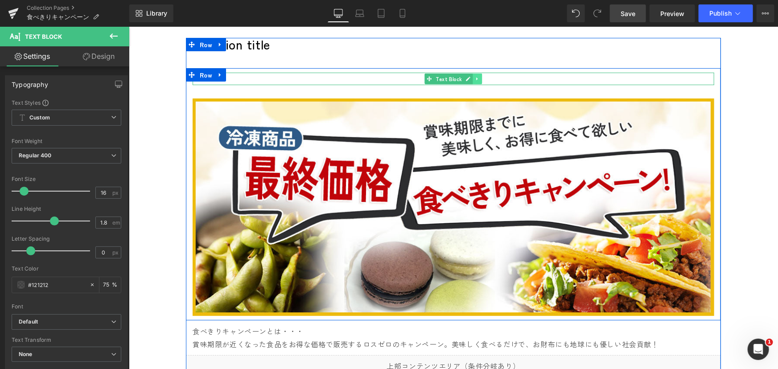
click at [476, 77] on icon at bounding box center [476, 78] width 1 height 3
click at [479, 77] on icon at bounding box center [481, 78] width 5 height 5
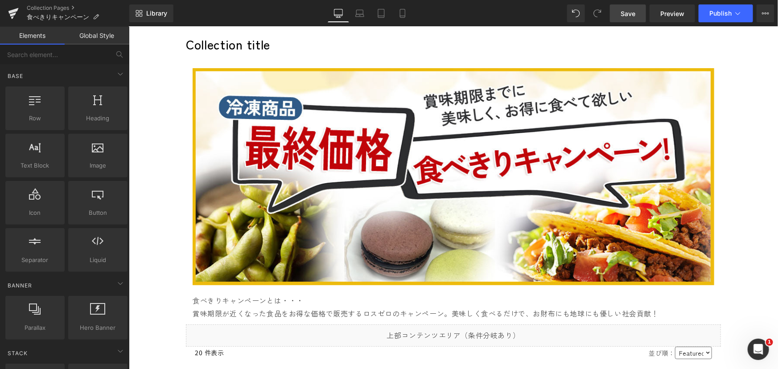
click at [624, 12] on span "Save" at bounding box center [628, 13] width 15 height 9
click at [714, 12] on span "Publish" at bounding box center [721, 13] width 22 height 7
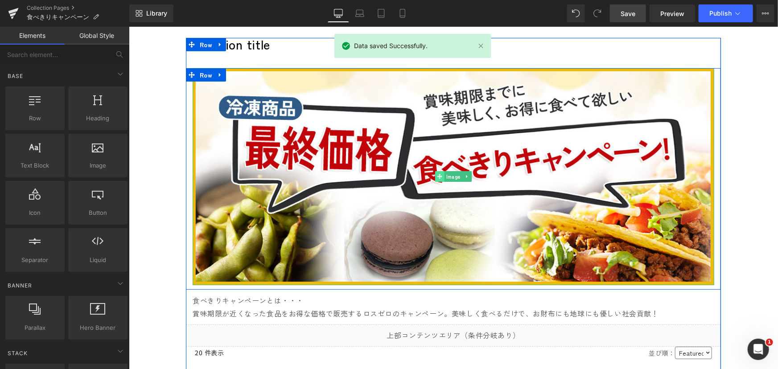
click at [437, 176] on icon at bounding box center [439, 176] width 5 height 5
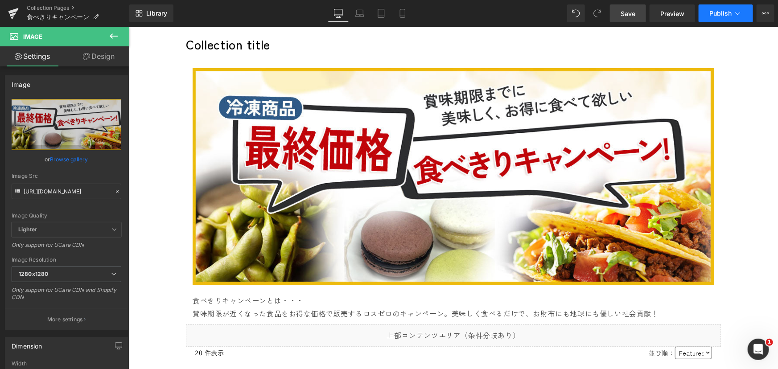
click at [717, 10] on span "Publish" at bounding box center [721, 13] width 22 height 7
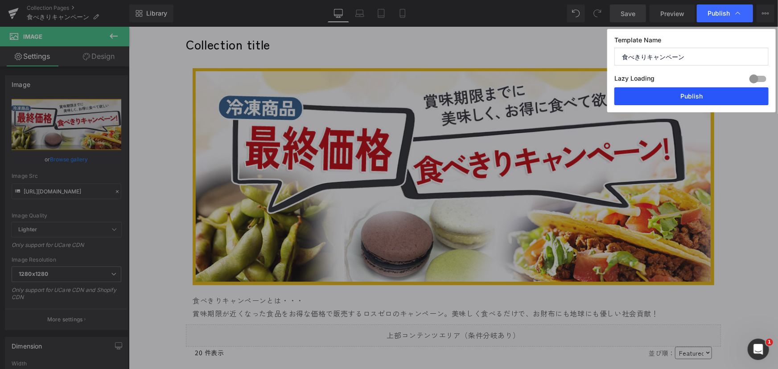
click at [655, 93] on button "Publish" at bounding box center [692, 96] width 154 height 18
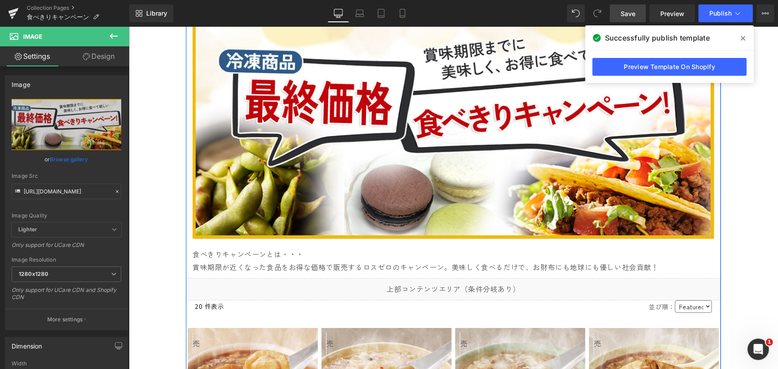
scroll to position [178, 0]
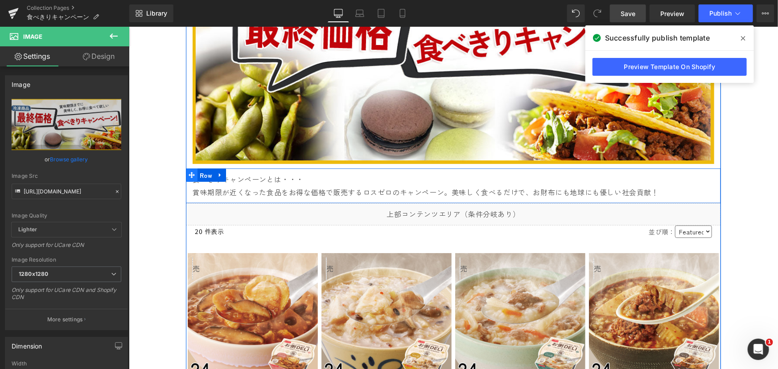
click at [188, 174] on icon at bounding box center [191, 175] width 6 height 6
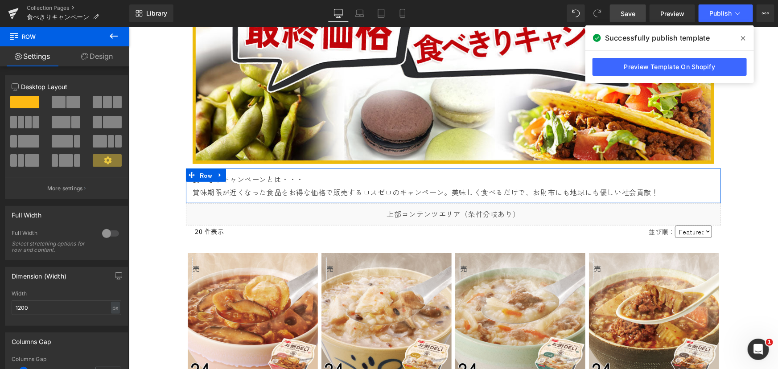
click at [99, 54] on link "Design" at bounding box center [97, 56] width 65 height 20
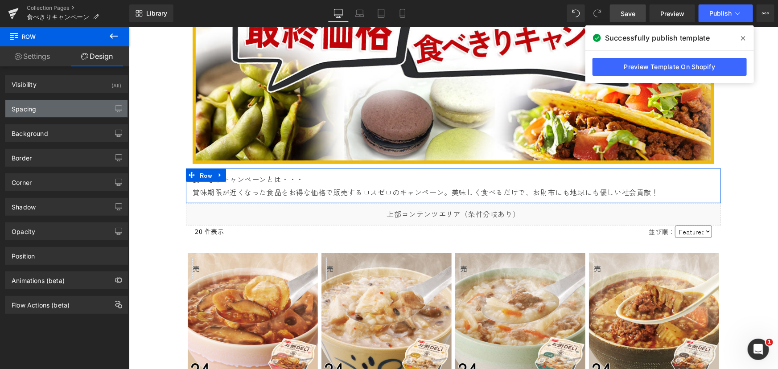
type input "0"
type input "10"
type input "0"
type input "10"
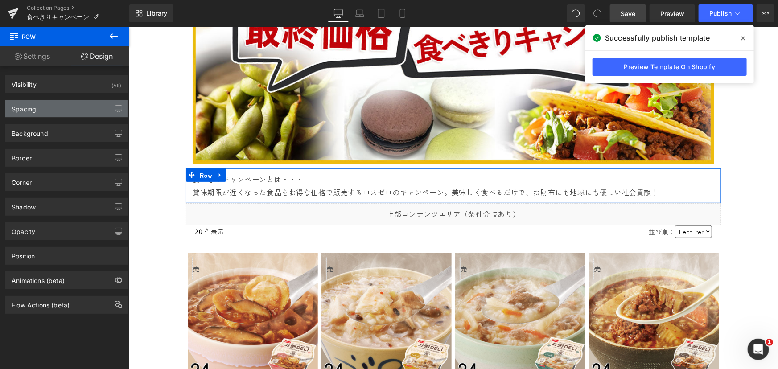
type input "0"
click at [45, 111] on div "Spacing" at bounding box center [66, 108] width 122 height 17
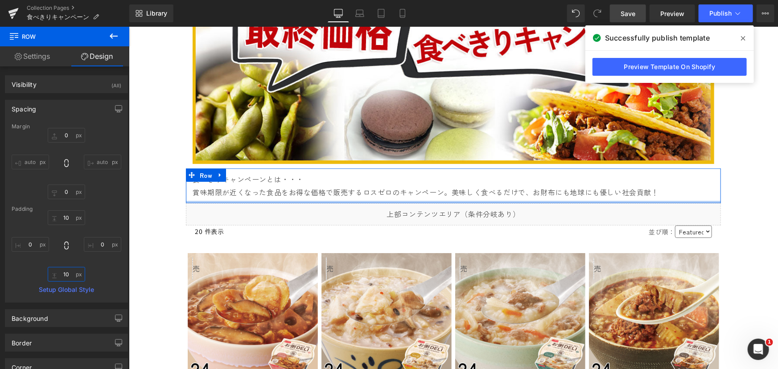
click at [65, 276] on input "10" at bounding box center [66, 274] width 37 height 15
type input "30"
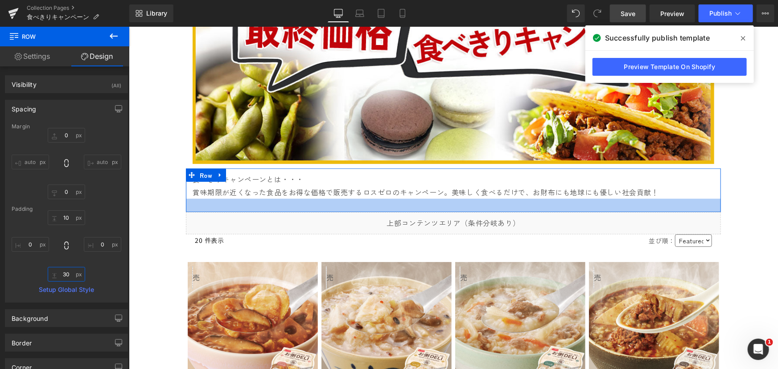
click at [64, 275] on input "30" at bounding box center [66, 274] width 37 height 15
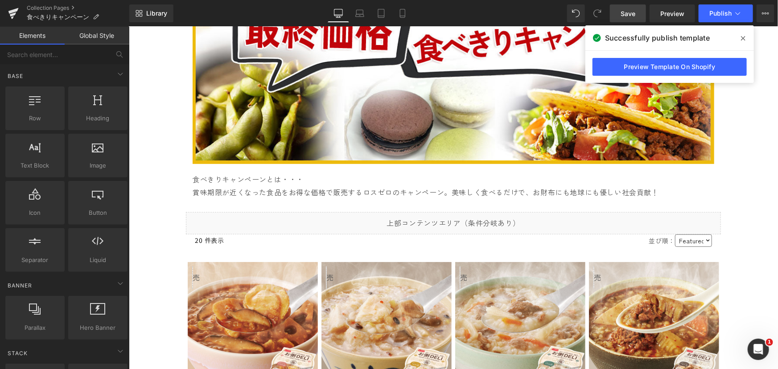
click at [624, 18] on link "Save" at bounding box center [628, 13] width 36 height 18
click at [722, 10] on span "Publish" at bounding box center [721, 13] width 22 height 7
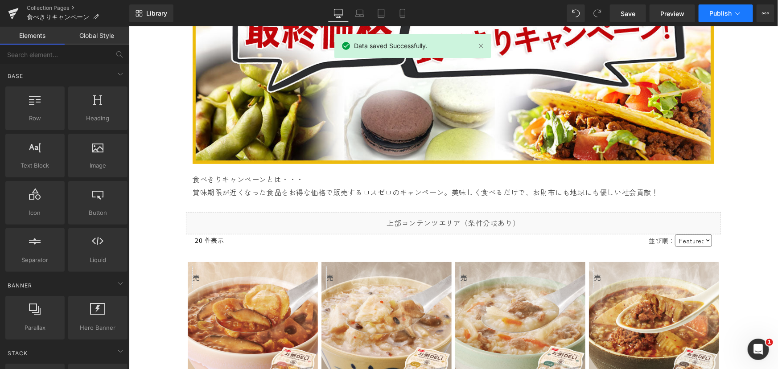
click at [717, 8] on button "Publish" at bounding box center [726, 13] width 54 height 18
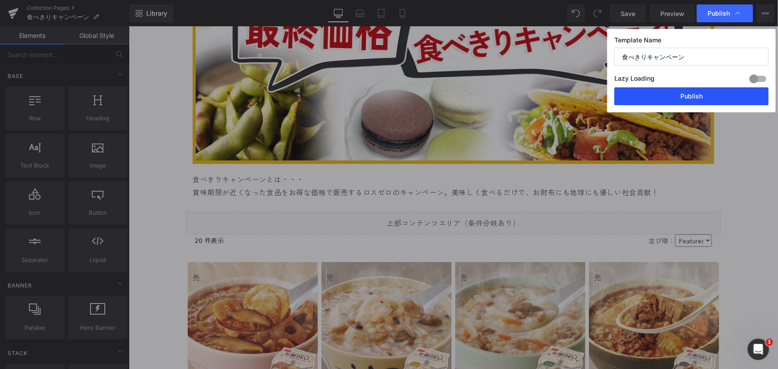
drag, startPoint x: 665, startPoint y: 97, endPoint x: 390, endPoint y: 33, distance: 282.8
click at [665, 97] on button "Publish" at bounding box center [692, 96] width 154 height 18
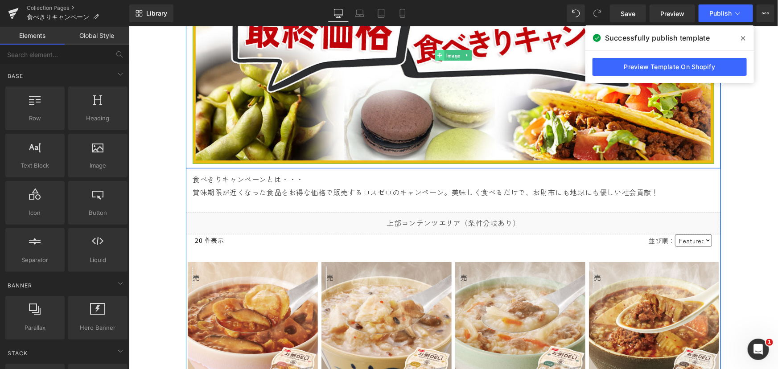
click at [438, 53] on icon at bounding box center [439, 55] width 5 height 5
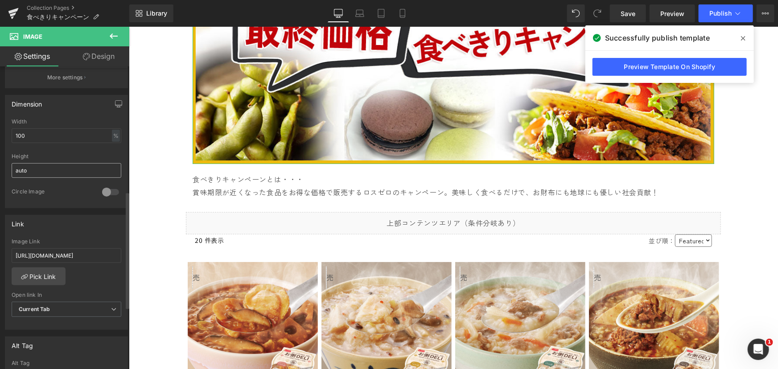
scroll to position [324, 0]
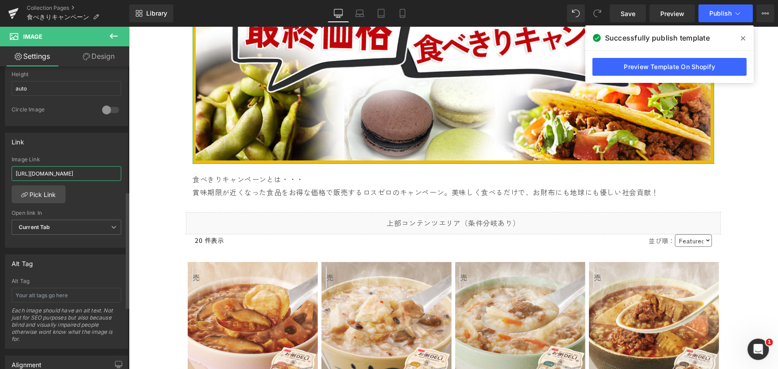
click at [76, 177] on input "[URL][DOMAIN_NAME]" at bounding box center [67, 173] width 110 height 15
drag, startPoint x: 114, startPoint y: 174, endPoint x: 3, endPoint y: 169, distance: 111.6
click at [3, 169] on div "Link [URL][DOMAIN_NAME] Image Link [URL][DOMAIN_NAME] Pick Link Current Tab New…" at bounding box center [66, 187] width 133 height 122
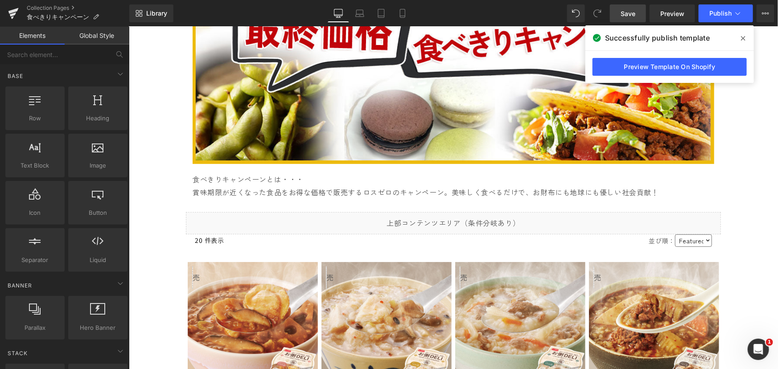
click at [624, 14] on span "Save" at bounding box center [628, 13] width 15 height 9
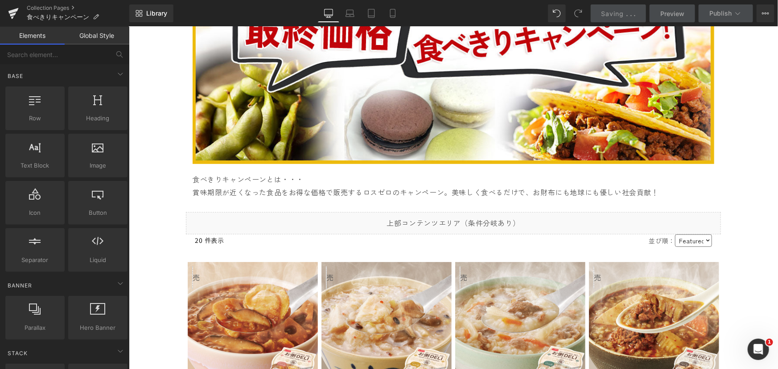
click at [705, 14] on button "Publish" at bounding box center [726, 13] width 54 height 18
